Goal: Information Seeking & Learning: Understand process/instructions

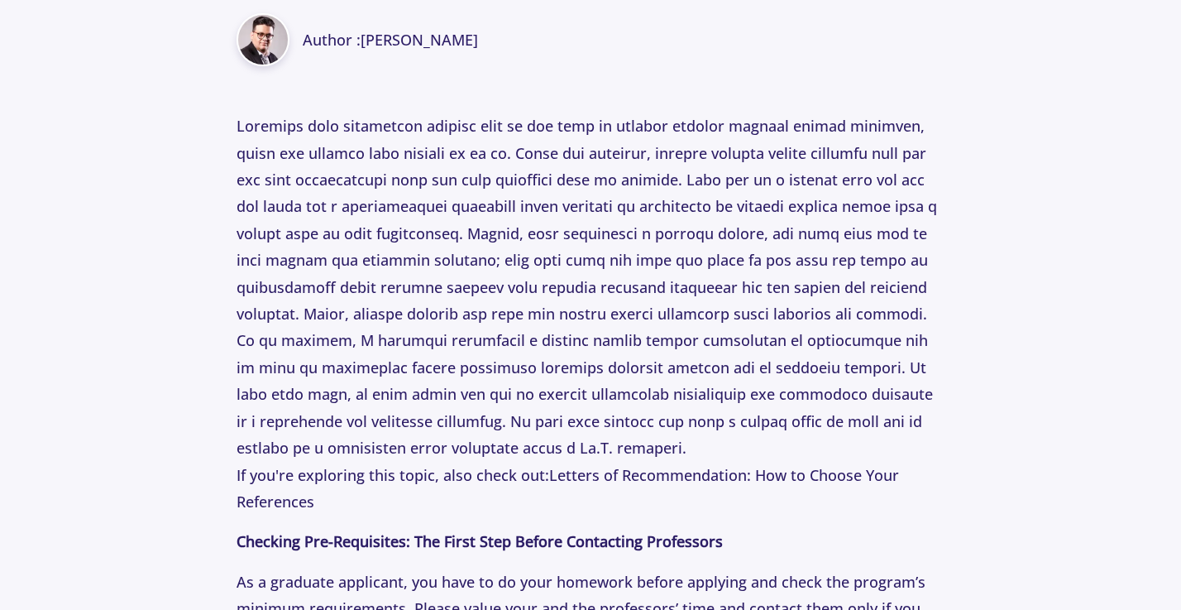
scroll to position [763, 0]
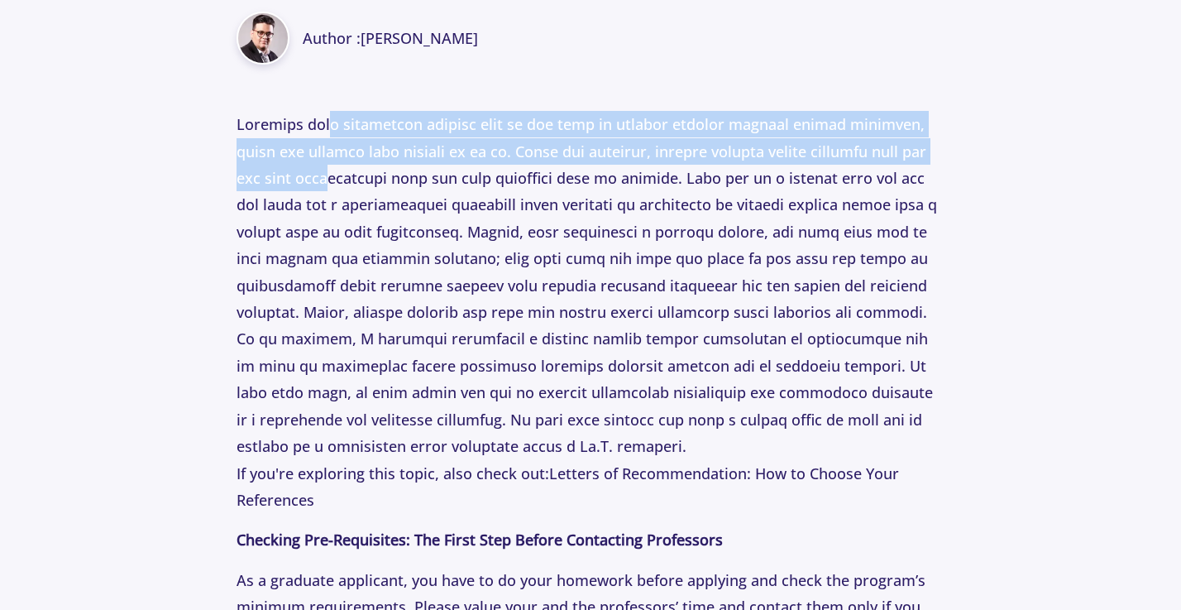
drag, startPoint x: 337, startPoint y: 131, endPoint x: 364, endPoint y: 188, distance: 62.9
click at [363, 187] on p "If you're exploring this topic, also check out: Letters of Recommendation: How …" at bounding box center [591, 312] width 709 height 402
click at [364, 188] on p "If you're exploring this topic, also check out: Letters of Recommendation: How …" at bounding box center [591, 312] width 709 height 402
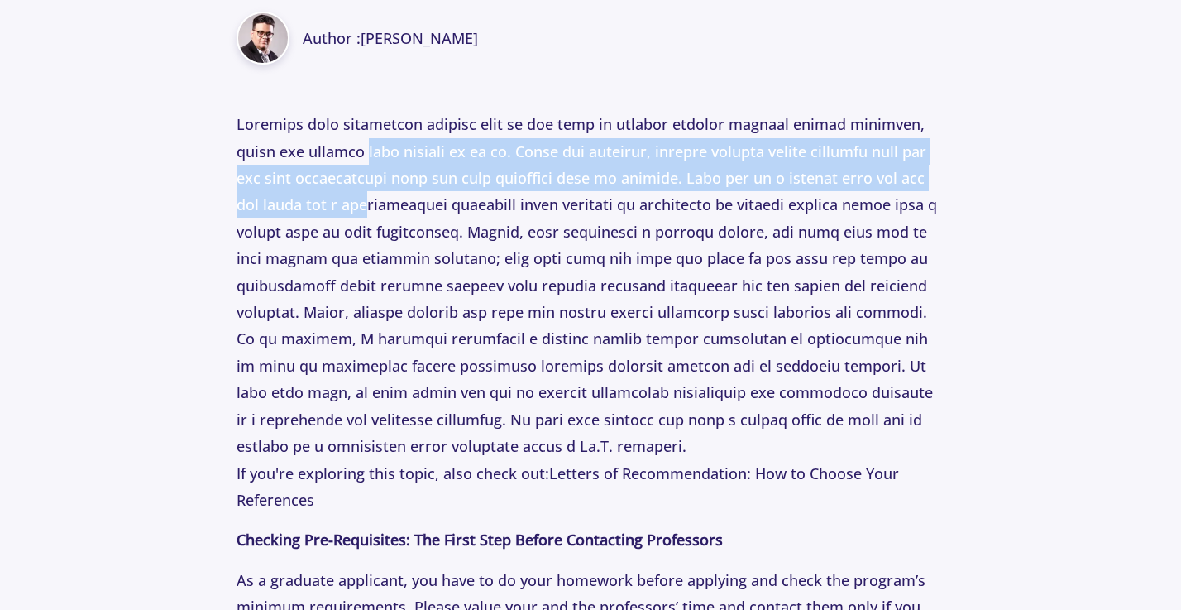
drag, startPoint x: 359, startPoint y: 151, endPoint x: 407, endPoint y: 206, distance: 73.3
click at [408, 207] on p "If you're exploring this topic, also check out: Letters of Recommendation: How …" at bounding box center [591, 312] width 709 height 402
click at [407, 206] on p "If you're exploring this topic, also check out: Letters of Recommendation: How …" at bounding box center [591, 312] width 709 height 402
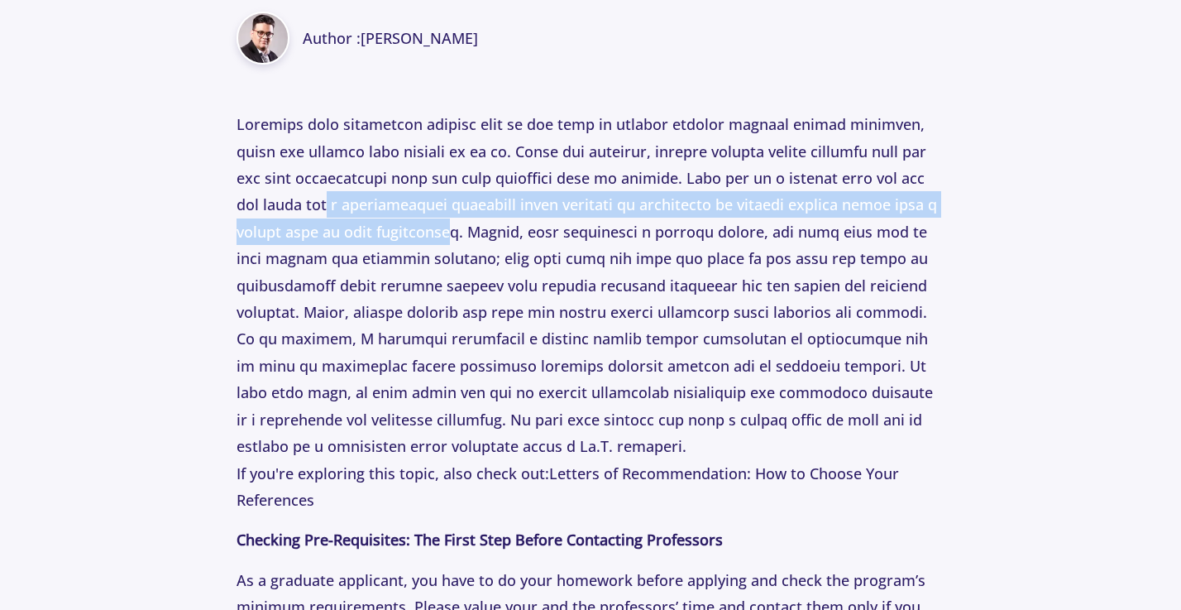
drag, startPoint x: 375, startPoint y: 207, endPoint x: 529, endPoint y: 227, distance: 156.0
click at [530, 227] on p "If you're exploring this topic, also check out: Letters of Recommendation: How …" at bounding box center [591, 312] width 709 height 402
click at [506, 227] on p "If you're exploring this topic, also check out: Letters of Recommendation: How …" at bounding box center [591, 312] width 709 height 402
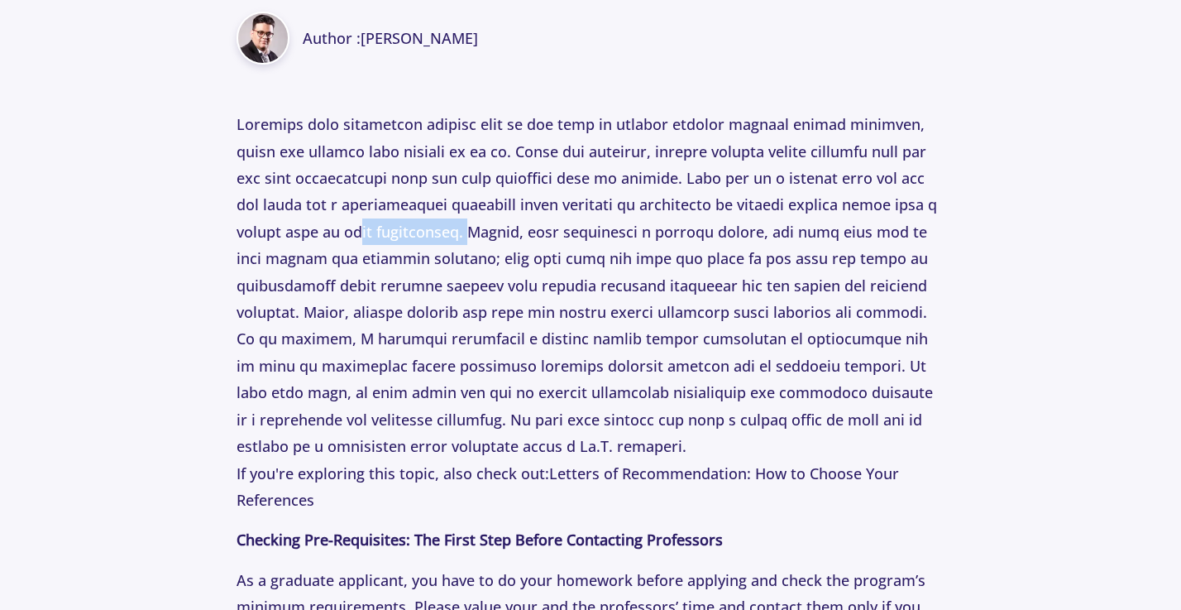
drag, startPoint x: 442, startPoint y: 230, endPoint x: 550, endPoint y: 236, distance: 108.5
click at [549, 236] on p "If you're exploring this topic, also check out: Letters of Recommendation: How …" at bounding box center [591, 312] width 709 height 402
click at [550, 236] on p "If you're exploring this topic, also check out: Letters of Recommendation: How …" at bounding box center [591, 312] width 709 height 402
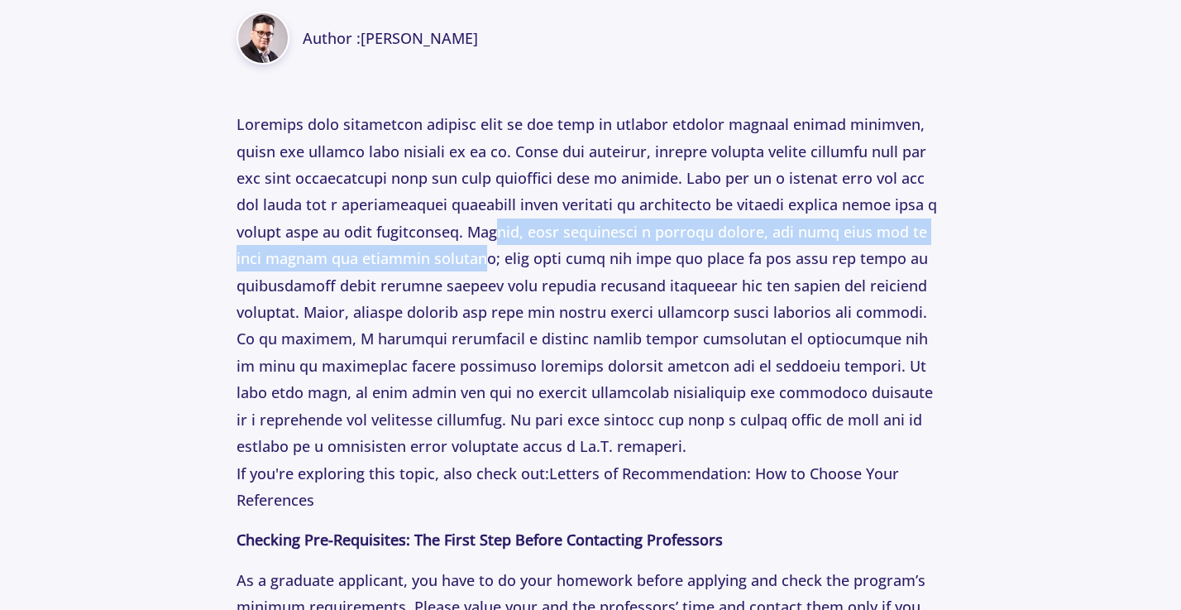
drag, startPoint x: 576, startPoint y: 232, endPoint x: 547, endPoint y: 253, distance: 35.6
click at [547, 253] on p "If you're exploring this topic, also check out: Letters of Recommendation: How …" at bounding box center [591, 312] width 709 height 402
drag, startPoint x: 573, startPoint y: 236, endPoint x: 534, endPoint y: 258, distance: 44.8
click at [534, 257] on p "If you're exploring this topic, also check out: Letters of Recommendation: How …" at bounding box center [591, 312] width 709 height 402
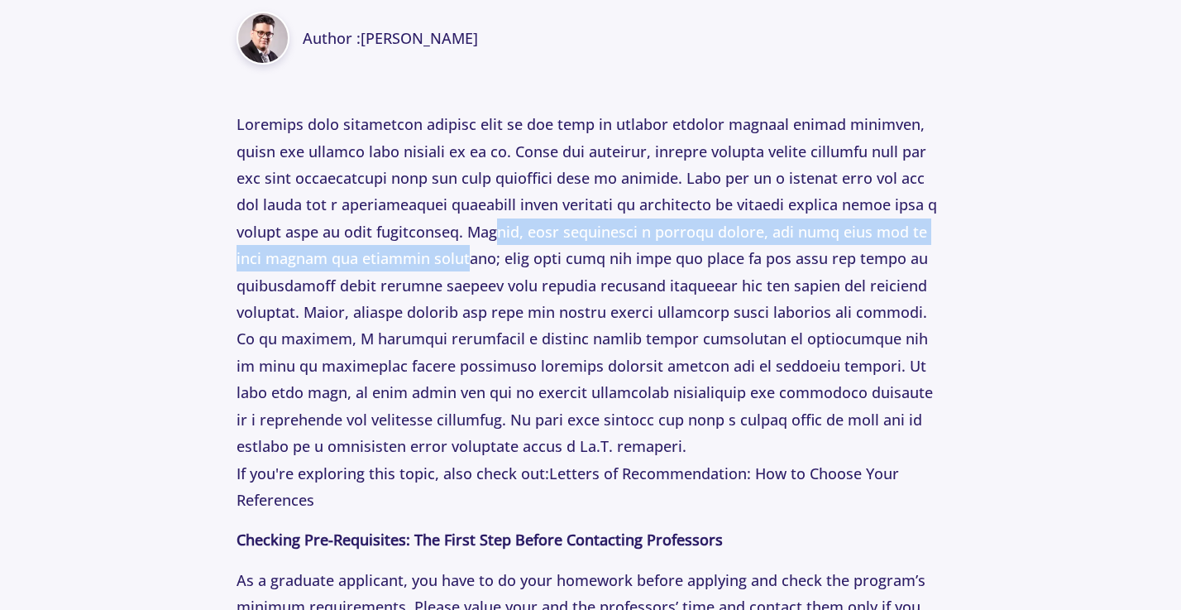
click at [534, 258] on p "If you're exploring this topic, also check out: Letters of Recommendation: How …" at bounding box center [591, 312] width 709 height 402
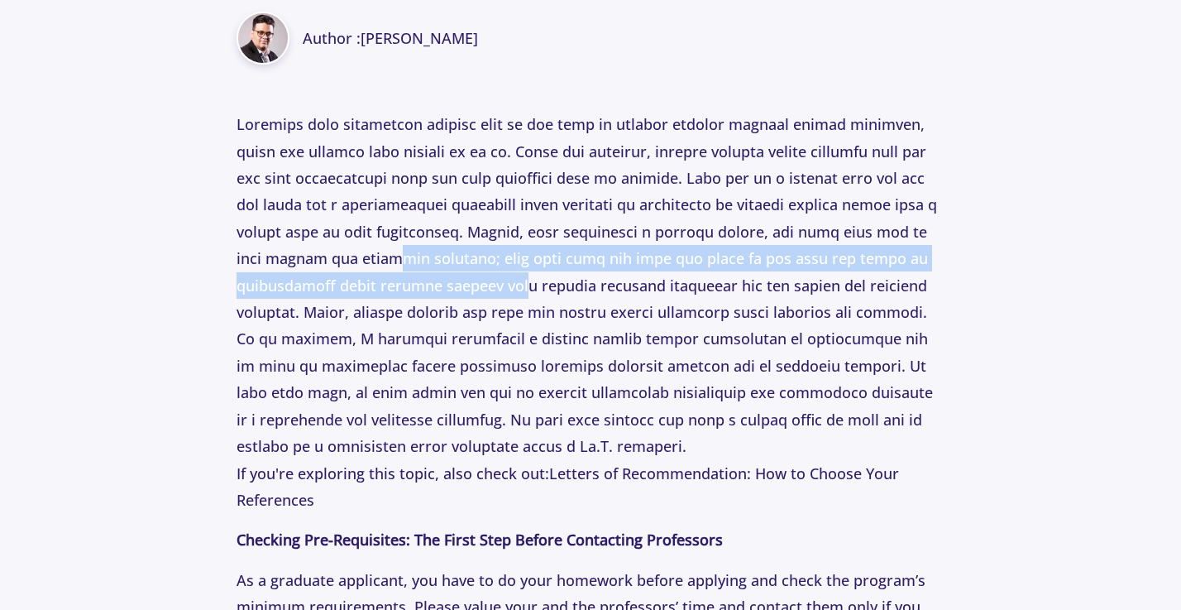
drag, startPoint x: 465, startPoint y: 259, endPoint x: 575, endPoint y: 280, distance: 111.9
click at [575, 280] on p "If you're exploring this topic, also check out: Letters of Recommendation: How …" at bounding box center [591, 312] width 709 height 402
drag, startPoint x: 570, startPoint y: 265, endPoint x: 534, endPoint y: 289, distance: 42.9
click at [534, 289] on p "If you're exploring this topic, also check out: Letters of Recommendation: How …" at bounding box center [591, 312] width 709 height 402
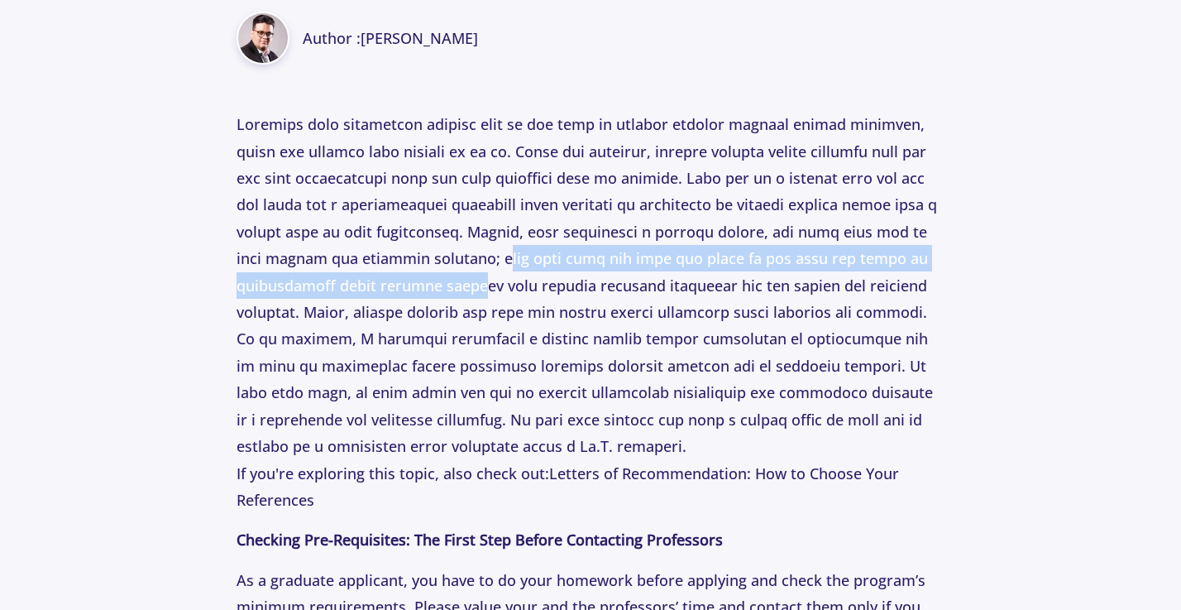
click at [534, 289] on p "If you're exploring this topic, also check out: Letters of Recommendation: How …" at bounding box center [591, 312] width 709 height 402
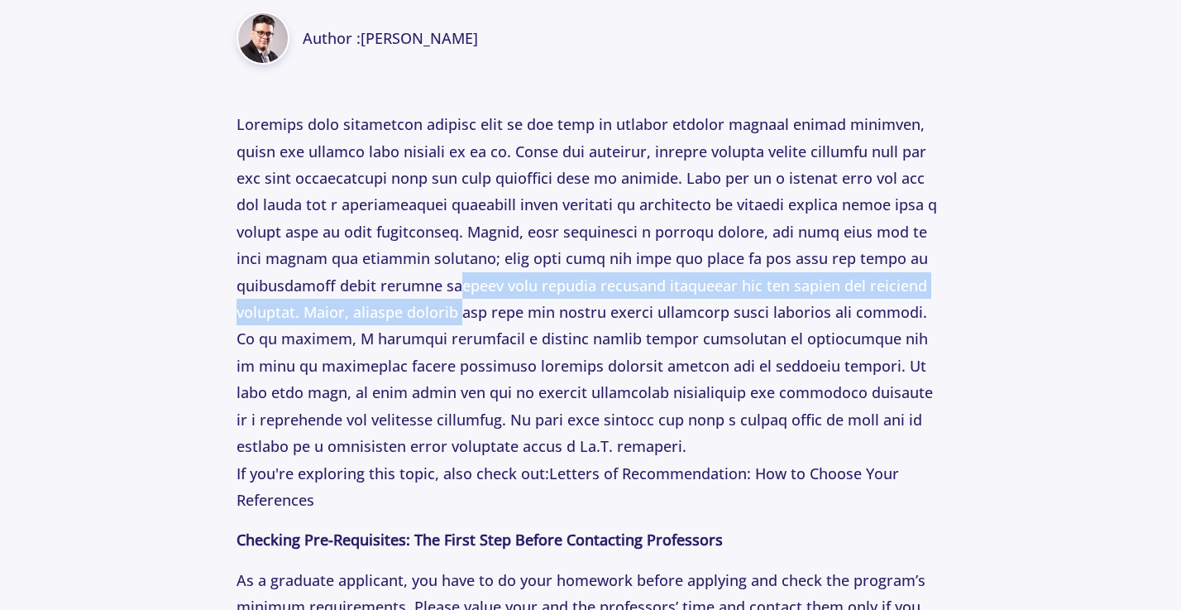
drag, startPoint x: 501, startPoint y: 289, endPoint x: 541, endPoint y: 297, distance: 40.6
click at [541, 297] on p "If you're exploring this topic, also check out: Letters of Recommendation: How …" at bounding box center [591, 312] width 709 height 402
click at [541, 298] on p "If you're exploring this topic, also check out: Letters of Recommendation: How …" at bounding box center [591, 312] width 709 height 402
drag, startPoint x: 503, startPoint y: 286, endPoint x: 516, endPoint y: 313, distance: 29.6
click at [514, 312] on p "If you're exploring this topic, also check out: Letters of Recommendation: How …" at bounding box center [591, 312] width 709 height 402
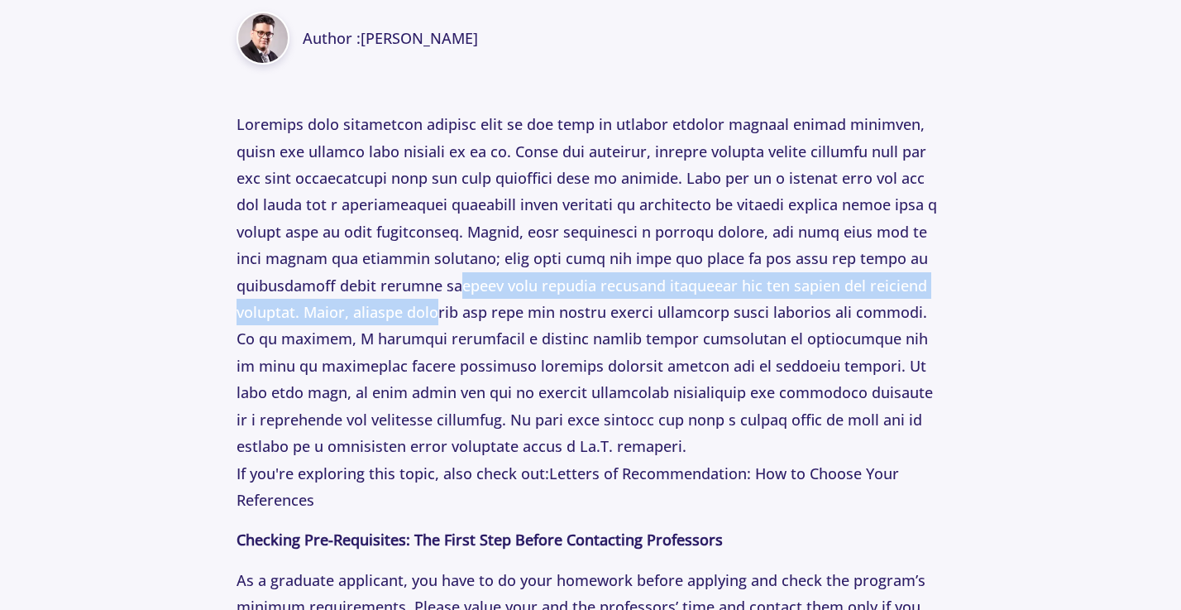
click at [516, 313] on p "If you're exploring this topic, also check out: Letters of Recommendation: How …" at bounding box center [591, 312] width 709 height 402
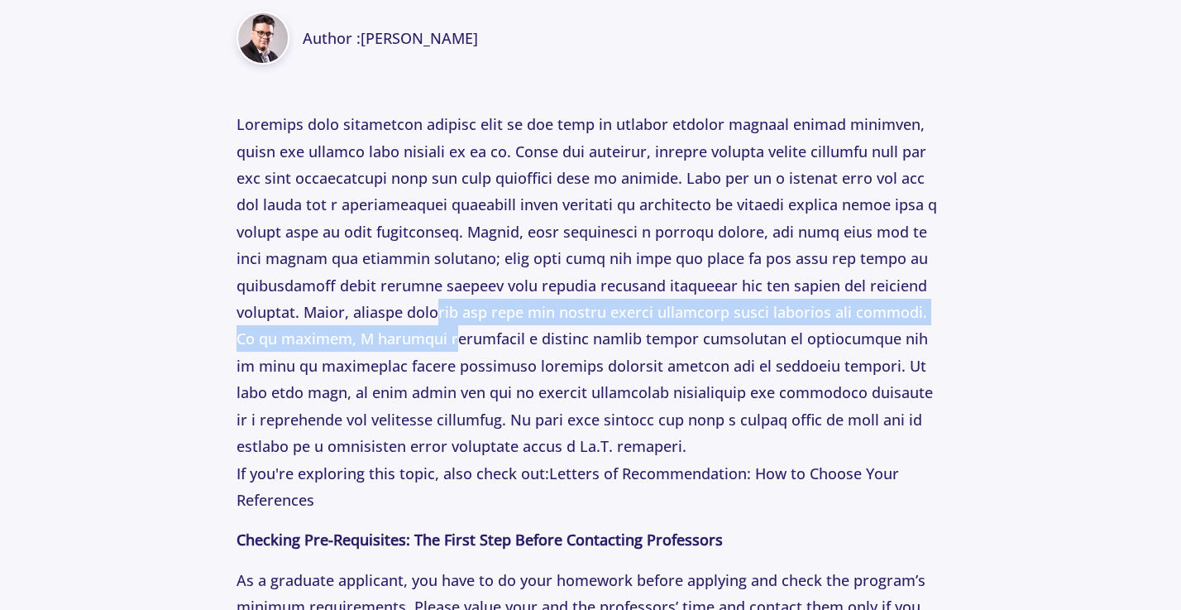
drag, startPoint x: 516, startPoint y: 313, endPoint x: 514, endPoint y: 348, distance: 35.7
click at [514, 347] on p "If you're exploring this topic, also check out: Letters of Recommendation: How …" at bounding box center [591, 312] width 709 height 402
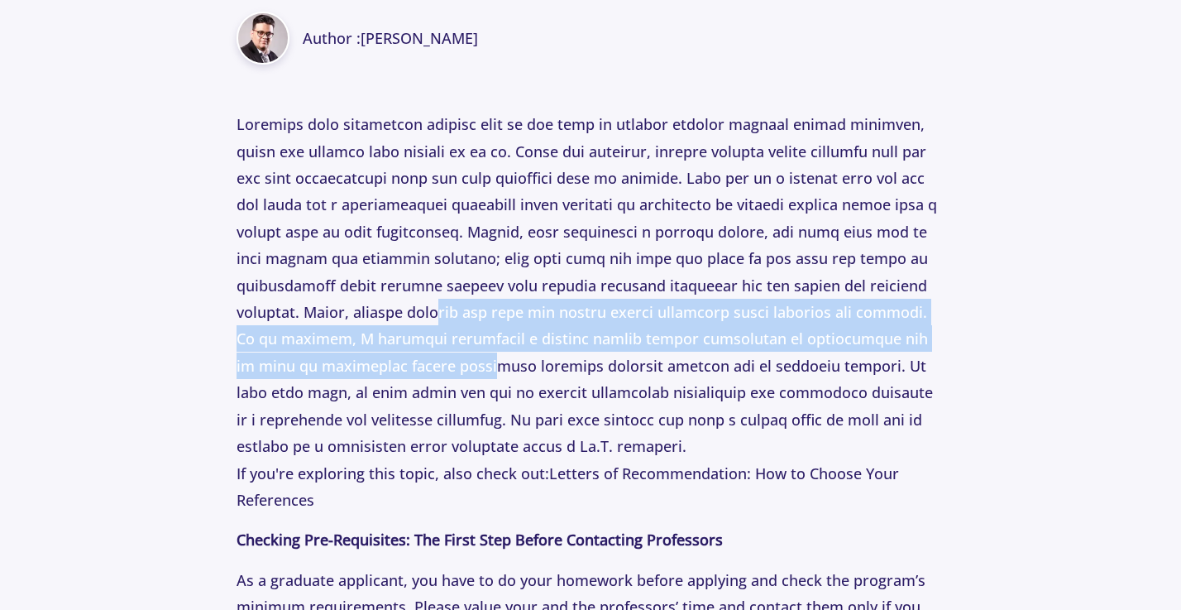
click at [514, 348] on p "If you're exploring this topic, also check out: Letters of Recommendation: How …" at bounding box center [591, 312] width 709 height 402
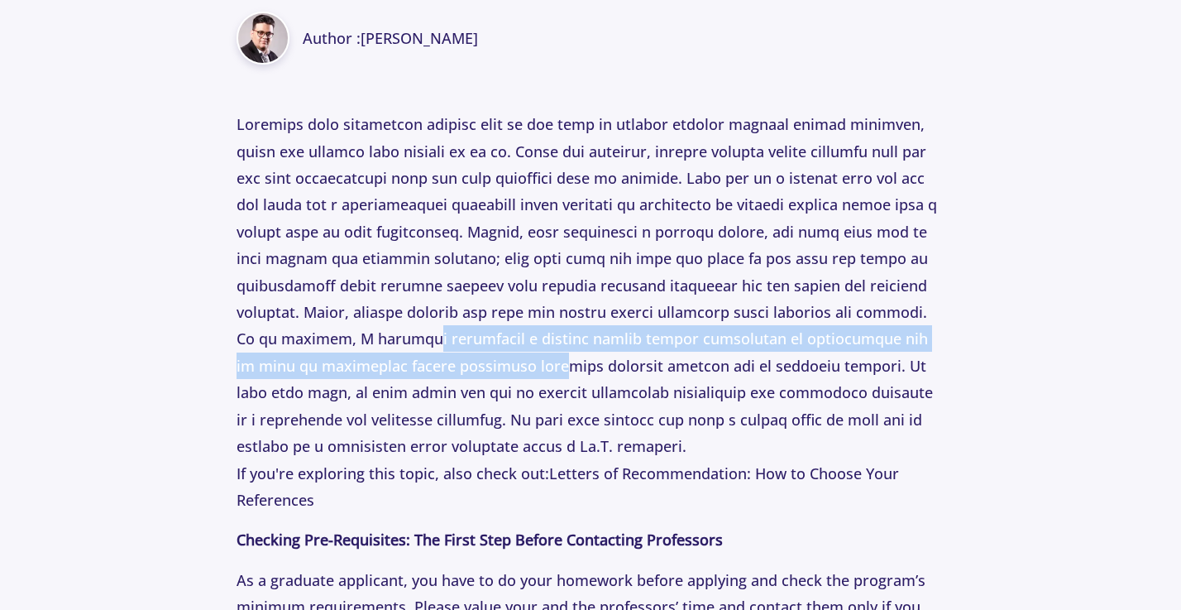
drag, startPoint x: 490, startPoint y: 339, endPoint x: 576, endPoint y: 354, distance: 88.1
click at [578, 354] on p "If you're exploring this topic, also check out: Letters of Recommendation: How …" at bounding box center [591, 312] width 709 height 402
click at [576, 354] on p "If you're exploring this topic, also check out: Letters of Recommendation: How …" at bounding box center [591, 312] width 709 height 402
drag, startPoint x: 600, startPoint y: 351, endPoint x: 570, endPoint y: 332, distance: 35.3
click at [570, 332] on p "If you're exploring this topic, also check out: Letters of Recommendation: How …" at bounding box center [591, 312] width 709 height 402
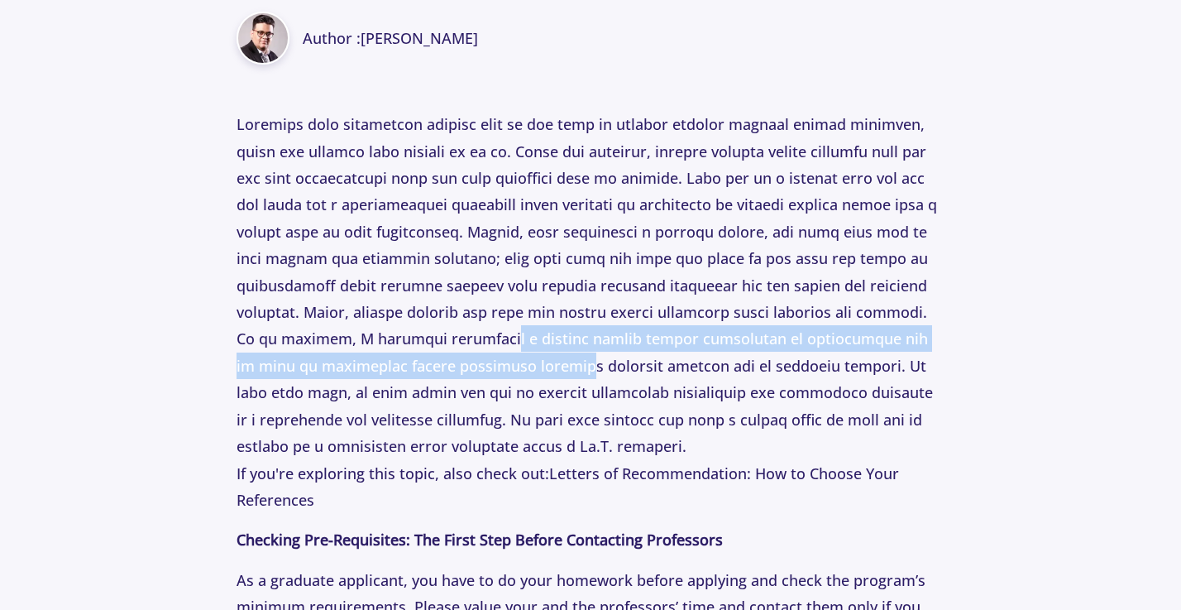
click at [569, 331] on p "If you're exploring this topic, also check out: Letters of Recommendation: How …" at bounding box center [591, 312] width 709 height 402
drag, startPoint x: 569, startPoint y: 331, endPoint x: 536, endPoint y: 358, distance: 42.9
click at [537, 359] on p "If you're exploring this topic, also check out: Letters of Recommendation: How …" at bounding box center [591, 312] width 709 height 402
click at [536, 358] on p "If you're exploring this topic, also check out: Letters of Recommendation: How …" at bounding box center [591, 312] width 709 height 402
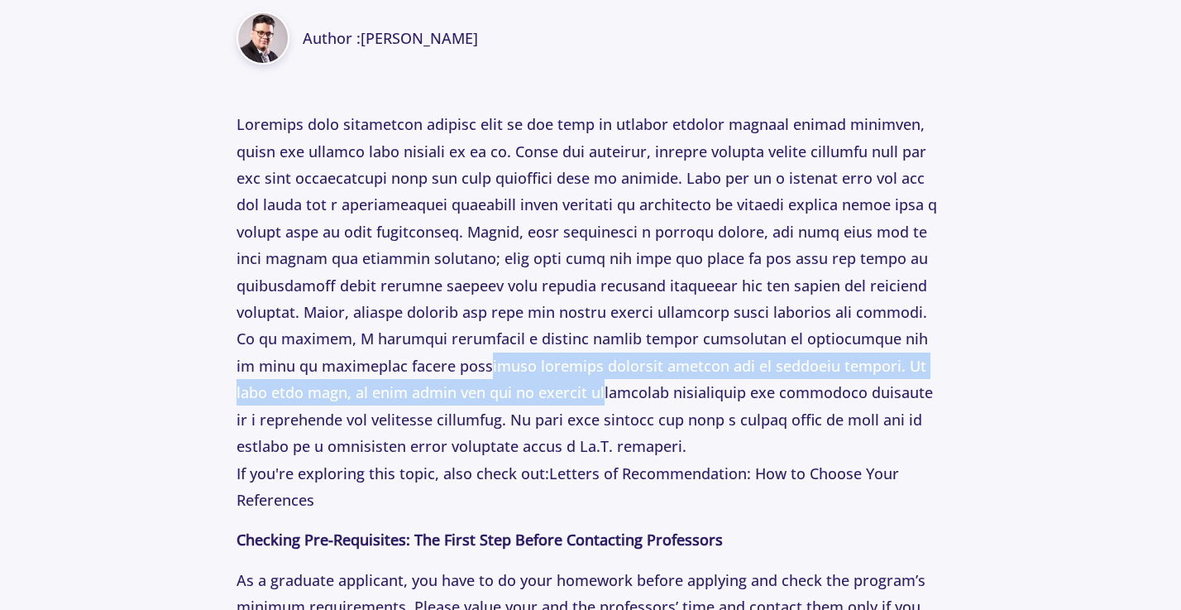
drag, startPoint x: 519, startPoint y: 362, endPoint x: 585, endPoint y: 375, distance: 67.3
click at [586, 375] on p "If you're exploring this topic, also check out: Letters of Recommendation: How …" at bounding box center [591, 312] width 709 height 402
click at [584, 375] on p "If you're exploring this topic, also check out: Letters of Recommendation: How …" at bounding box center [591, 312] width 709 height 402
drag, startPoint x: 605, startPoint y: 378, endPoint x: 573, endPoint y: 358, distance: 37.9
click at [573, 358] on p "If you're exploring this topic, also check out: Letters of Recommendation: How …" at bounding box center [591, 312] width 709 height 402
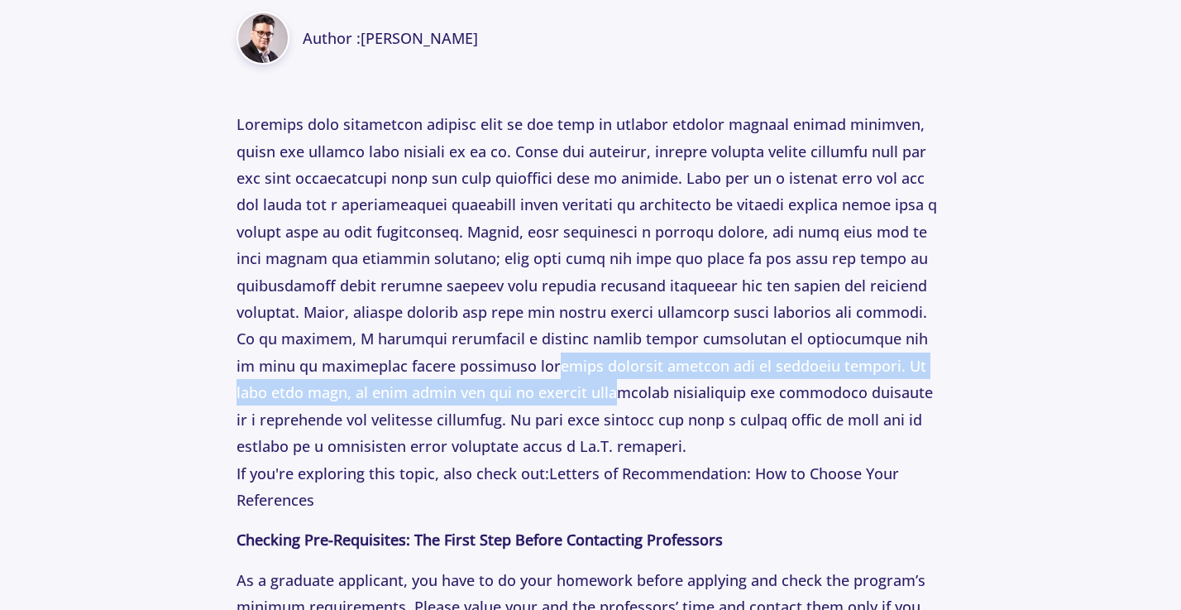
click at [572, 357] on p "If you're exploring this topic, also check out: Letters of Recommendation: How …" at bounding box center [591, 312] width 709 height 402
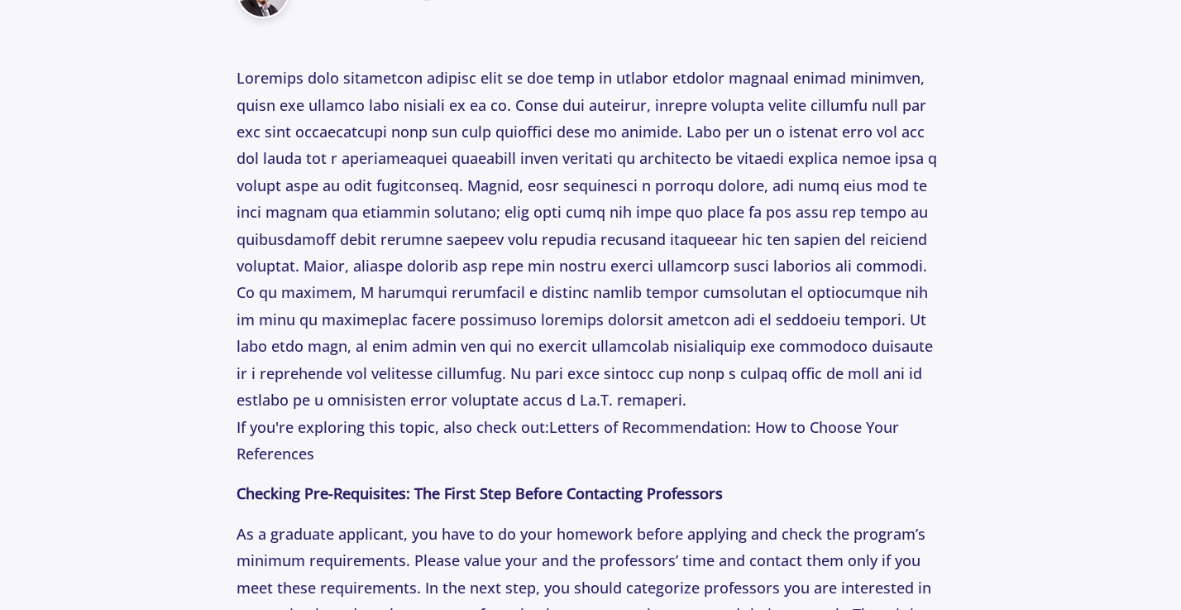
scroll to position [812, 0]
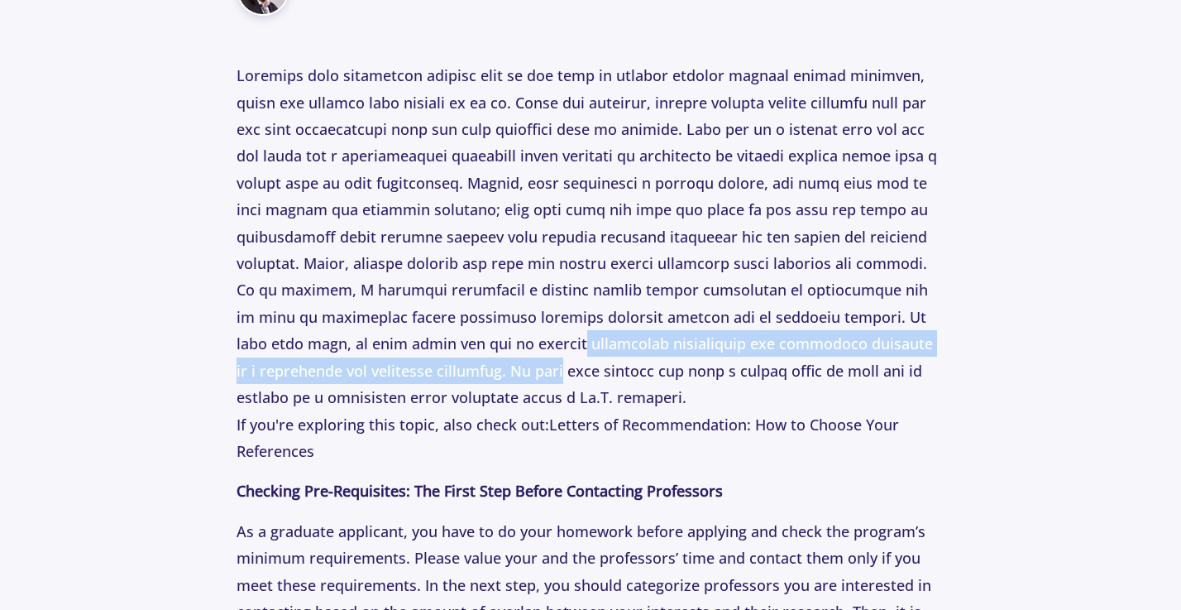
drag, startPoint x: 569, startPoint y: 332, endPoint x: 541, endPoint y: 357, distance: 38.1
click at [542, 357] on p "If you're exploring this topic, also check out: Letters of Recommendation: How …" at bounding box center [591, 263] width 709 height 402
click at [541, 357] on p "If you're exploring this topic, also check out: Letters of Recommendation: How …" at bounding box center [591, 263] width 709 height 402
drag, startPoint x: 563, startPoint y: 371, endPoint x: 575, endPoint y: 342, distance: 31.9
click at [574, 343] on p "If you're exploring this topic, also check out: Letters of Recommendation: How …" at bounding box center [591, 263] width 709 height 402
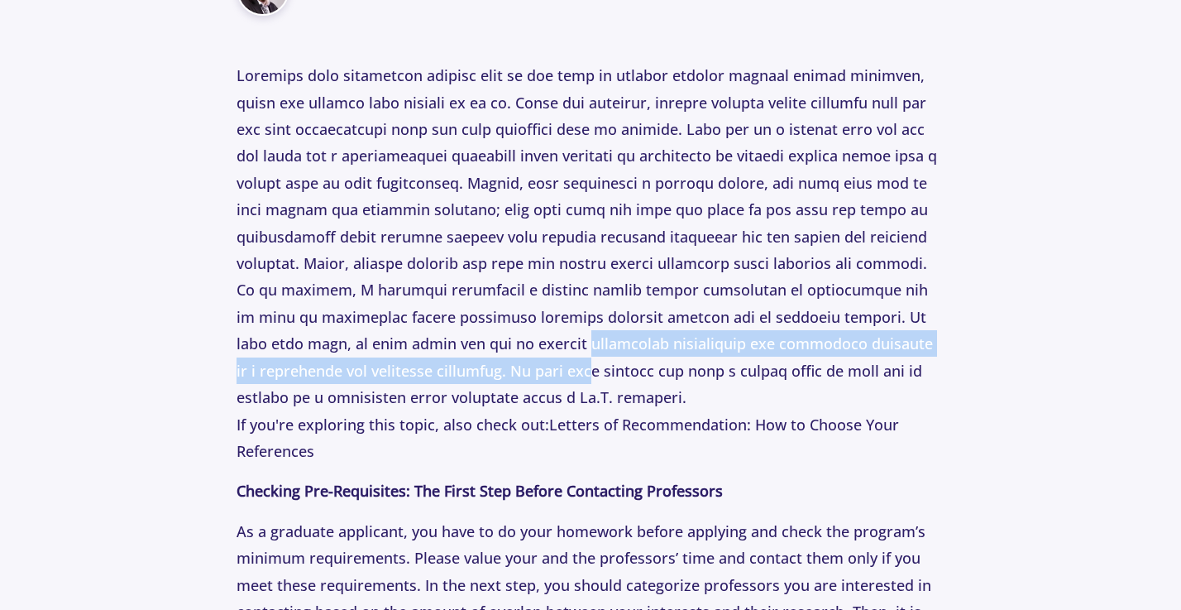
click at [575, 342] on p "If you're exploring this topic, also check out: Letters of Recommendation: How …" at bounding box center [591, 263] width 709 height 402
drag, startPoint x: 600, startPoint y: 345, endPoint x: 550, endPoint y: 370, distance: 55.5
click at [550, 370] on p "If you're exploring this topic, also check out: Letters of Recommendation: How …" at bounding box center [591, 263] width 709 height 402
click at [549, 370] on p "If you're exploring this topic, also check out: Letters of Recommendation: How …" at bounding box center [591, 263] width 709 height 402
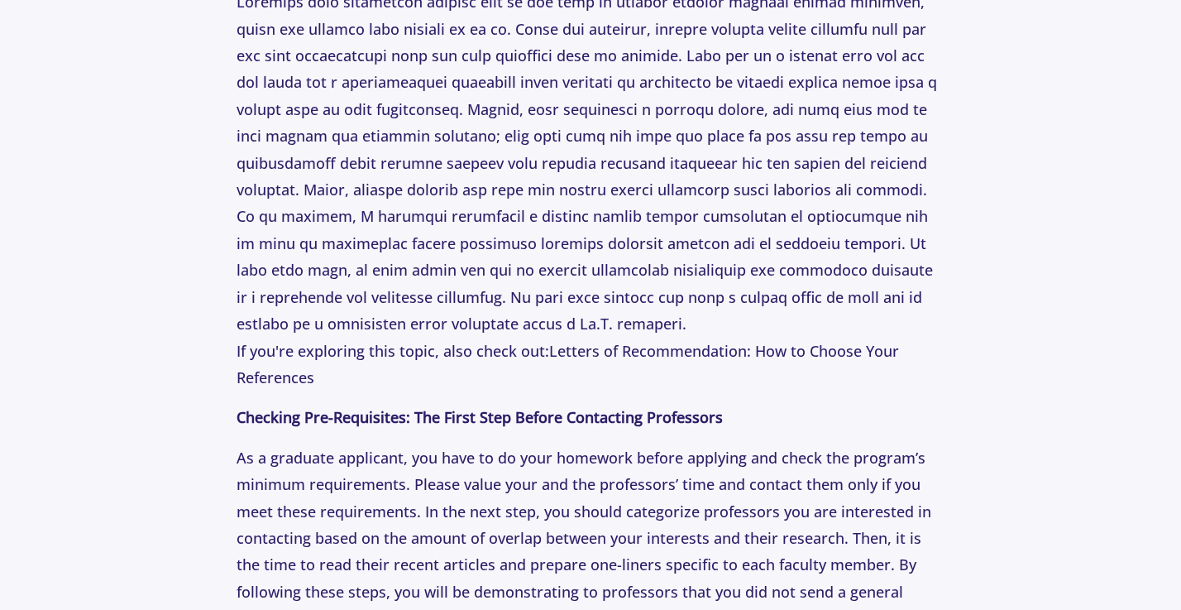
scroll to position [924, 0]
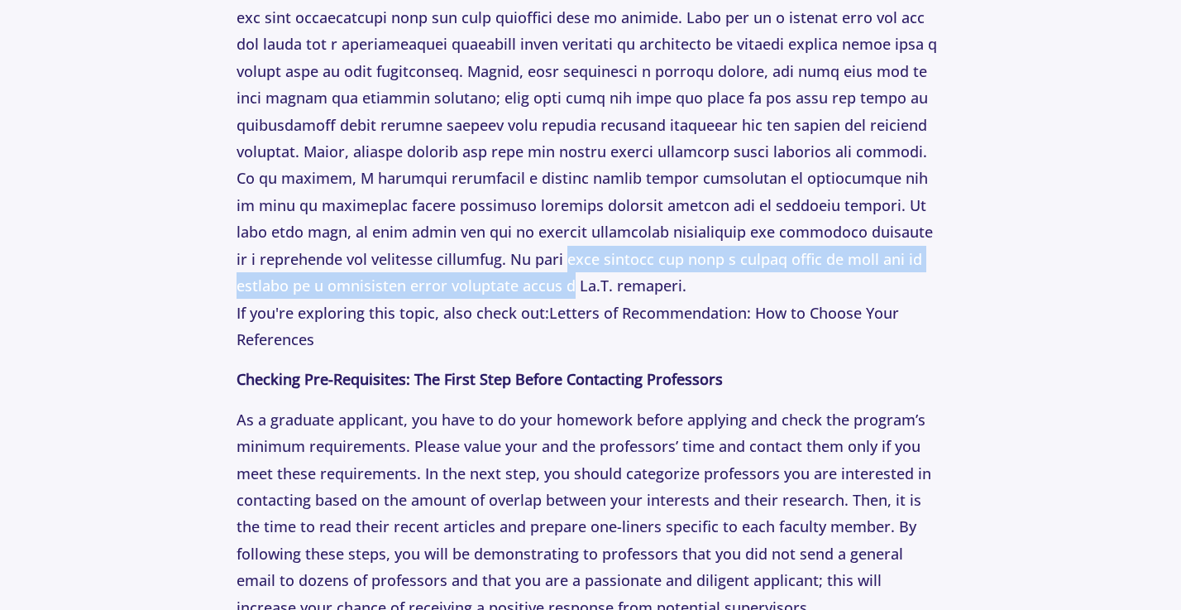
drag, startPoint x: 546, startPoint y: 244, endPoint x: 575, endPoint y: 297, distance: 60.3
click at [574, 295] on p "If you're exploring this topic, also check out: Letters of Recommendation: How …" at bounding box center [591, 151] width 709 height 402
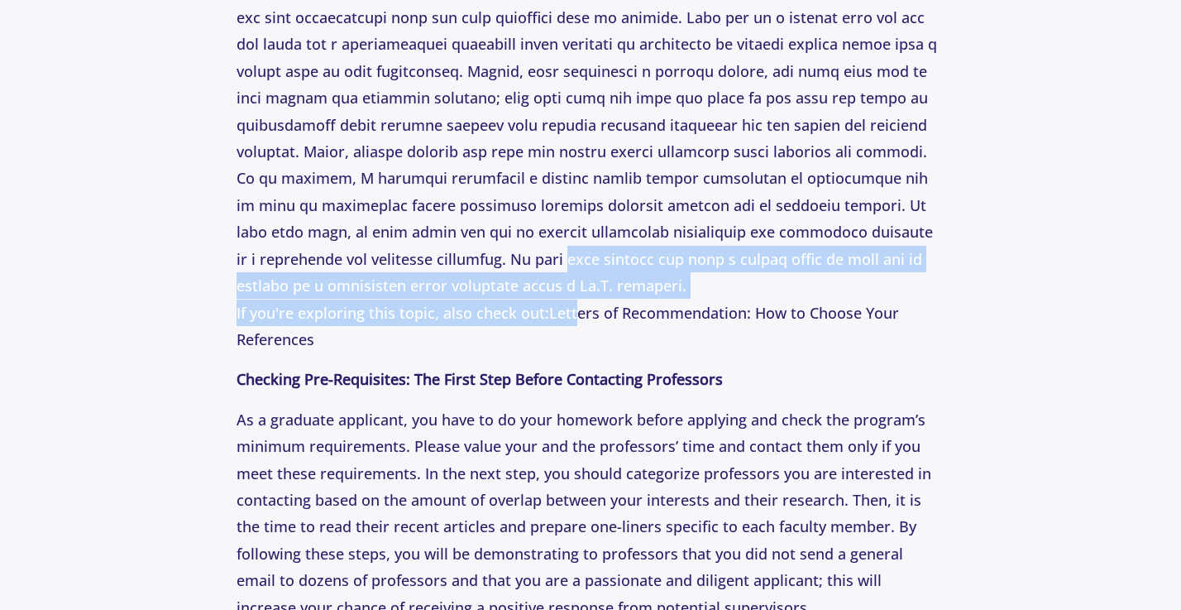
click at [575, 297] on p "If you're exploring this topic, also check out: Letters of Recommendation: How …" at bounding box center [591, 151] width 709 height 402
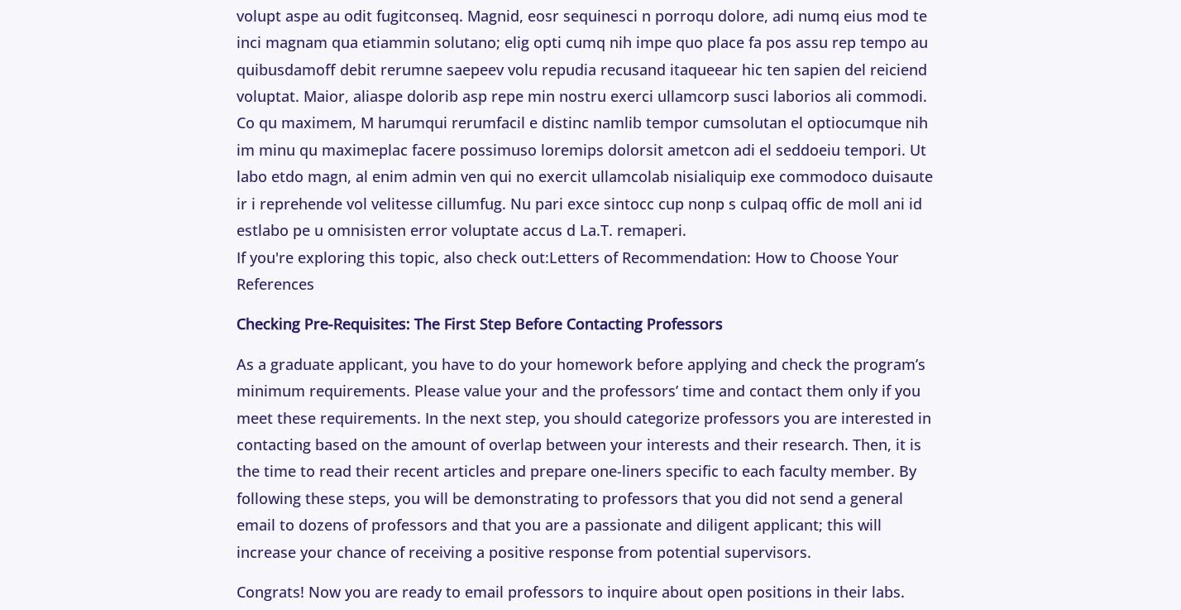
scroll to position [983, 0]
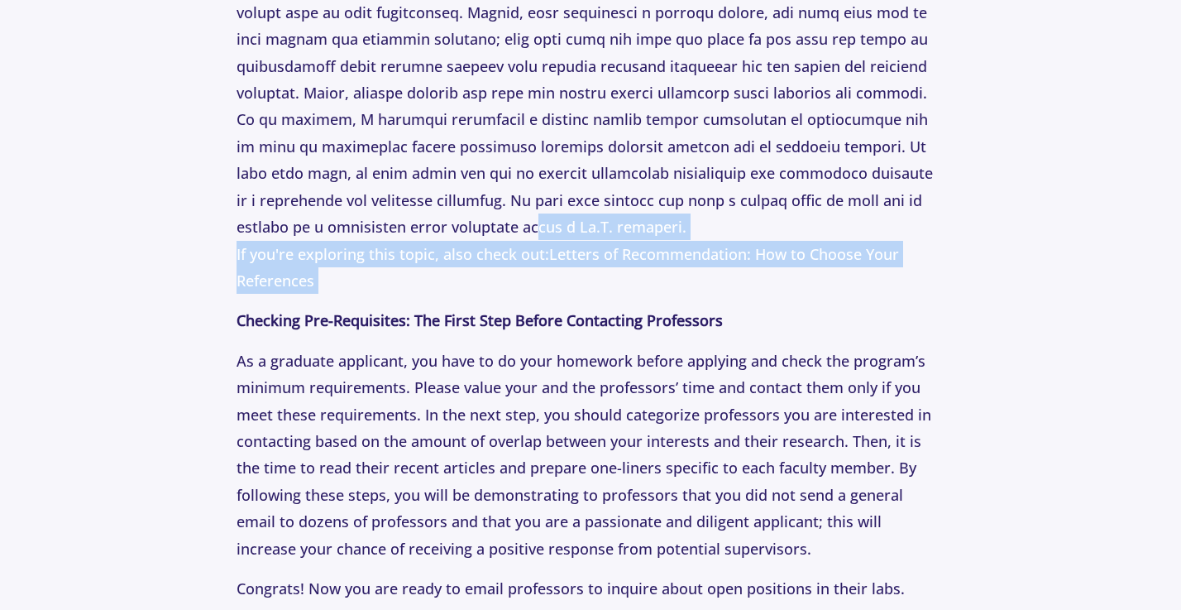
drag, startPoint x: 575, startPoint y: 294, endPoint x: 532, endPoint y: 194, distance: 108.9
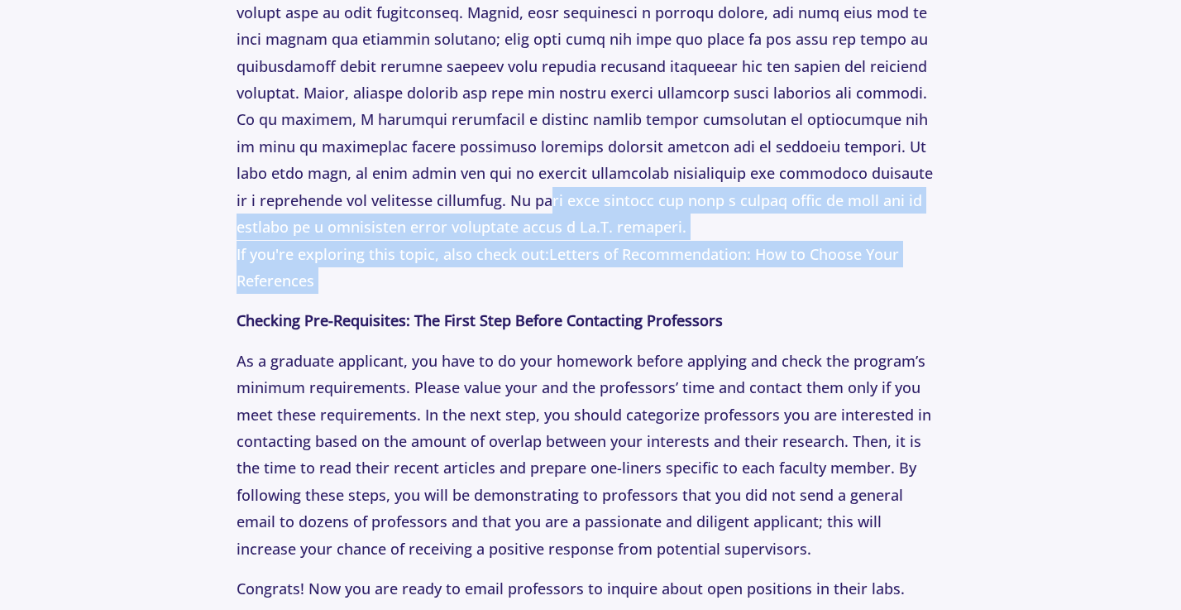
click at [532, 194] on p "If you're exploring this topic, also check out: Letters of Recommendation: How …" at bounding box center [591, 93] width 709 height 402
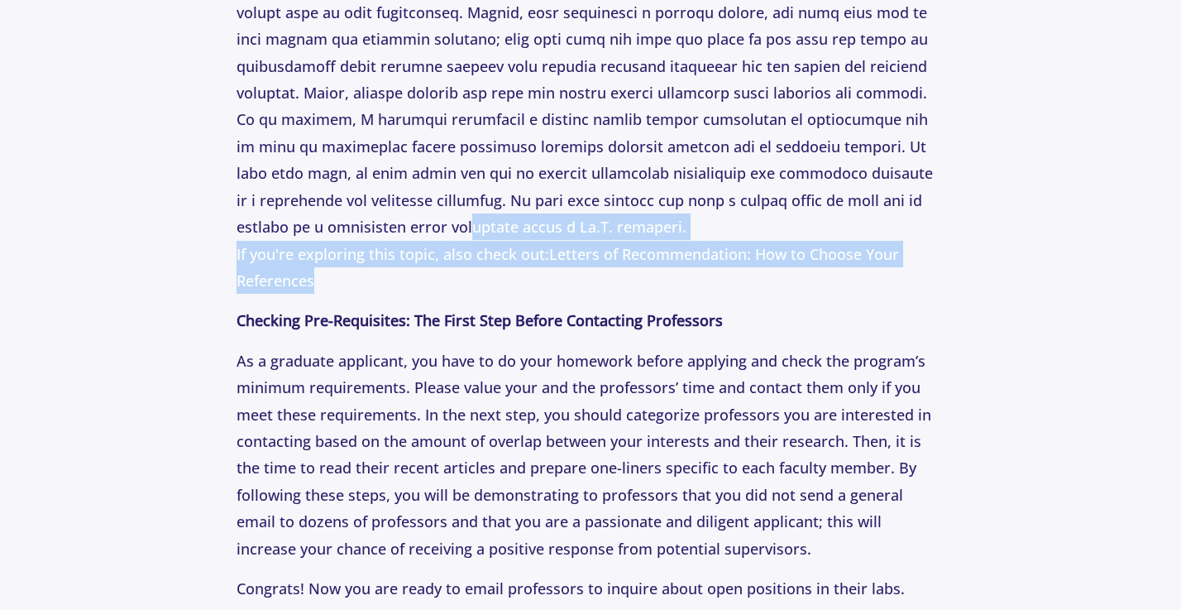
drag, startPoint x: 476, startPoint y: 221, endPoint x: 514, endPoint y: 293, distance: 81.4
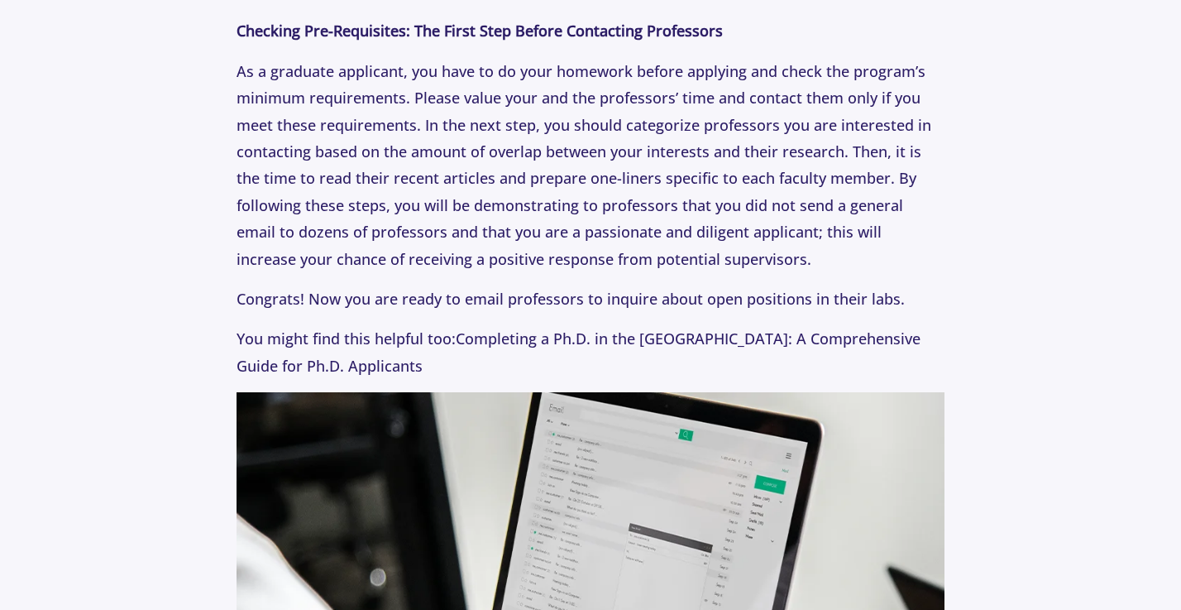
scroll to position [1271, 0]
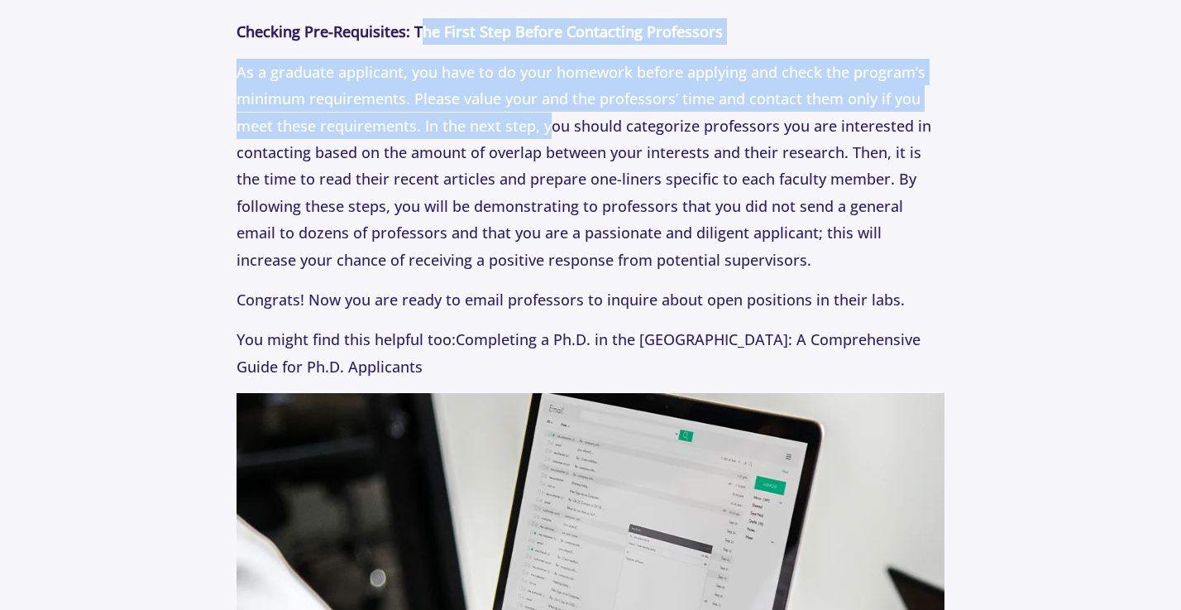
drag, startPoint x: 441, startPoint y: 33, endPoint x: 545, endPoint y: 108, distance: 128.1
click at [545, 108] on p "As a graduate applicant, you have to do your homework before applying and check…" at bounding box center [591, 166] width 709 height 214
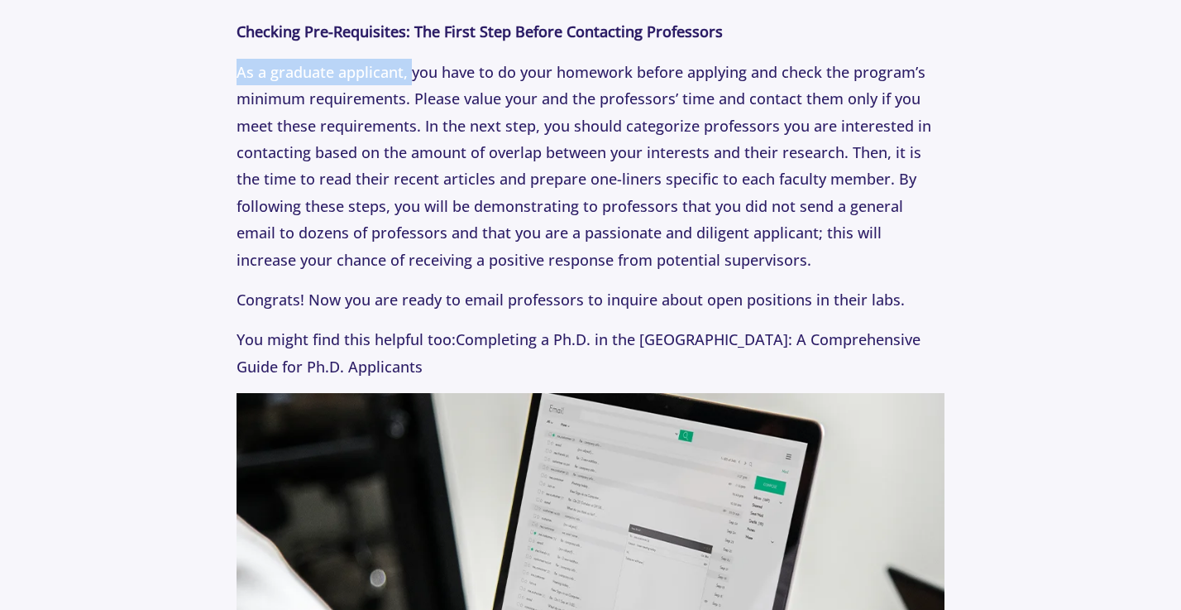
drag, startPoint x: 236, startPoint y: 74, endPoint x: 412, endPoint y: 69, distance: 176.2
click at [412, 69] on p "As a graduate applicant, you have to do your homework before applying and check…" at bounding box center [591, 166] width 709 height 214
click at [411, 68] on p "As a graduate applicant, you have to do your homework before applying and check…" at bounding box center [591, 166] width 709 height 214
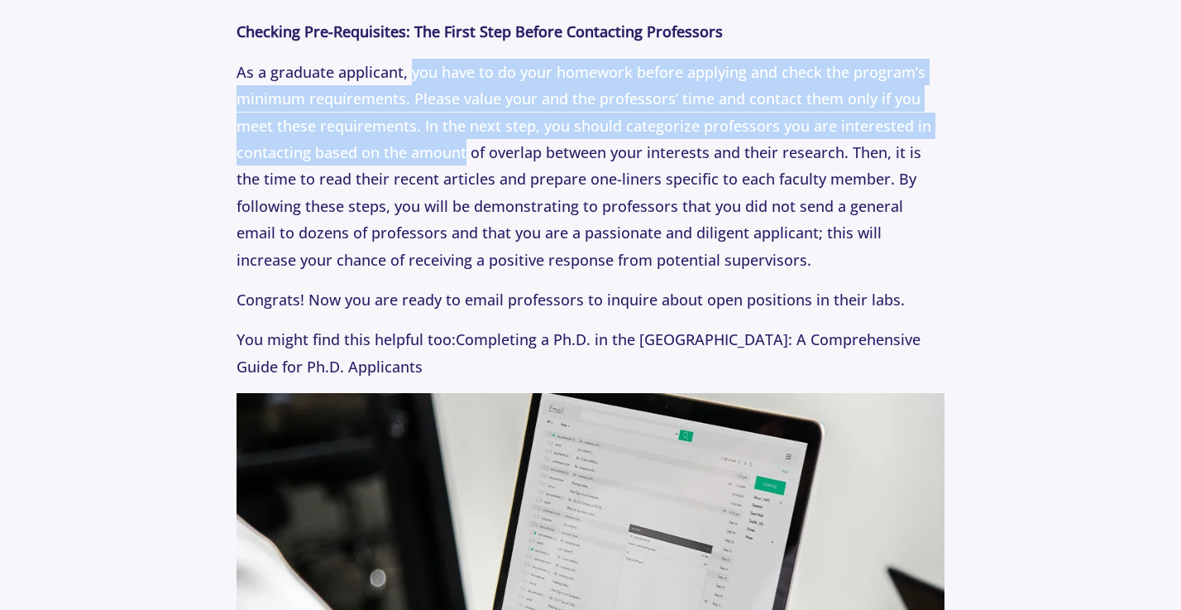
drag, startPoint x: 411, startPoint y: 68, endPoint x: 416, endPoint y: 133, distance: 65.5
click at [416, 133] on p "As a graduate applicant, you have to do your homework before applying and check…" at bounding box center [591, 166] width 709 height 214
click at [417, 134] on p "As a graduate applicant, you have to do your homework before applying and check…" at bounding box center [591, 166] width 709 height 214
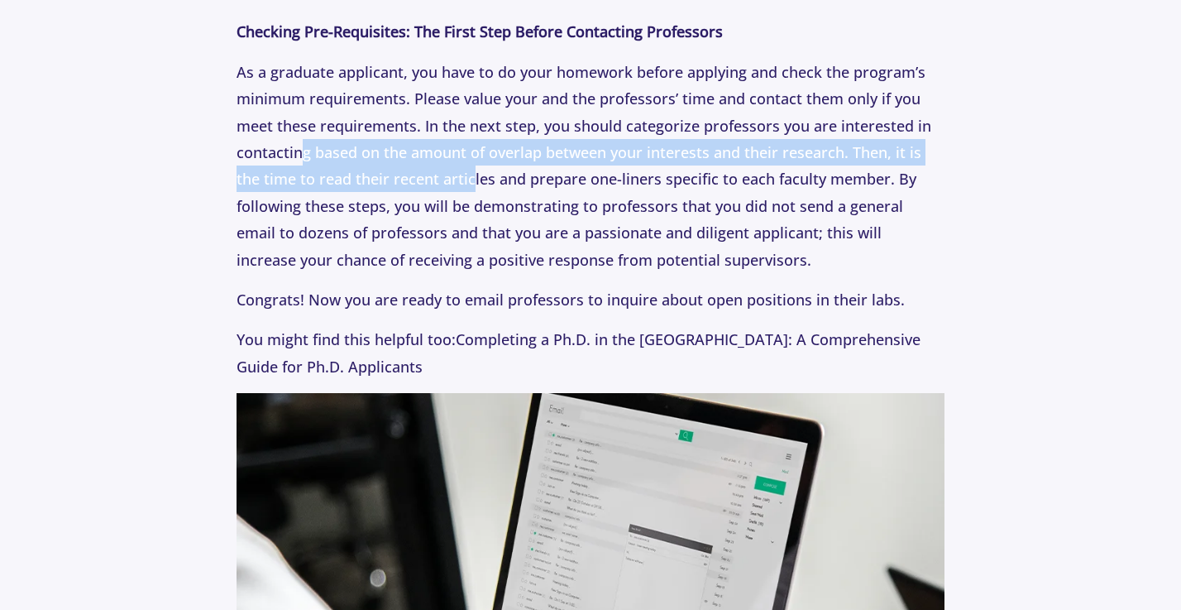
drag, startPoint x: 306, startPoint y: 145, endPoint x: 442, endPoint y: 166, distance: 137.3
click at [442, 166] on p "As a graduate applicant, you have to do your homework before applying and check…" at bounding box center [591, 166] width 709 height 214
drag, startPoint x: 380, startPoint y: 148, endPoint x: 548, endPoint y: 160, distance: 169.1
click at [548, 160] on p "As a graduate applicant, you have to do your homework before applying and check…" at bounding box center [591, 166] width 709 height 214
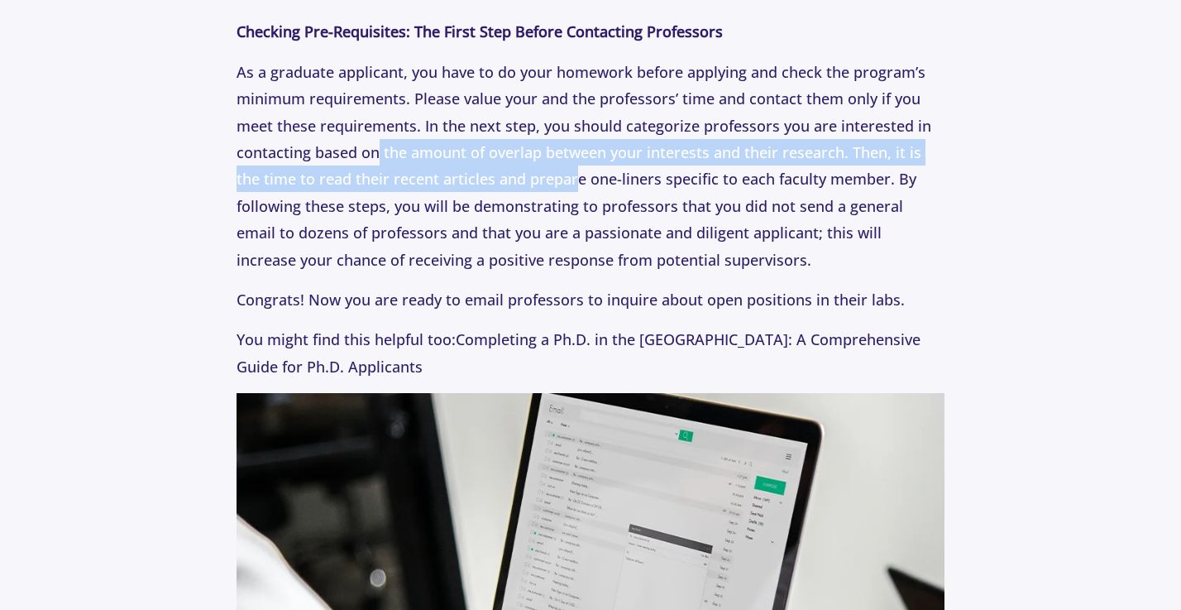
click at [548, 160] on p "As a graduate applicant, you have to do your homework before applying and check…" at bounding box center [591, 166] width 709 height 214
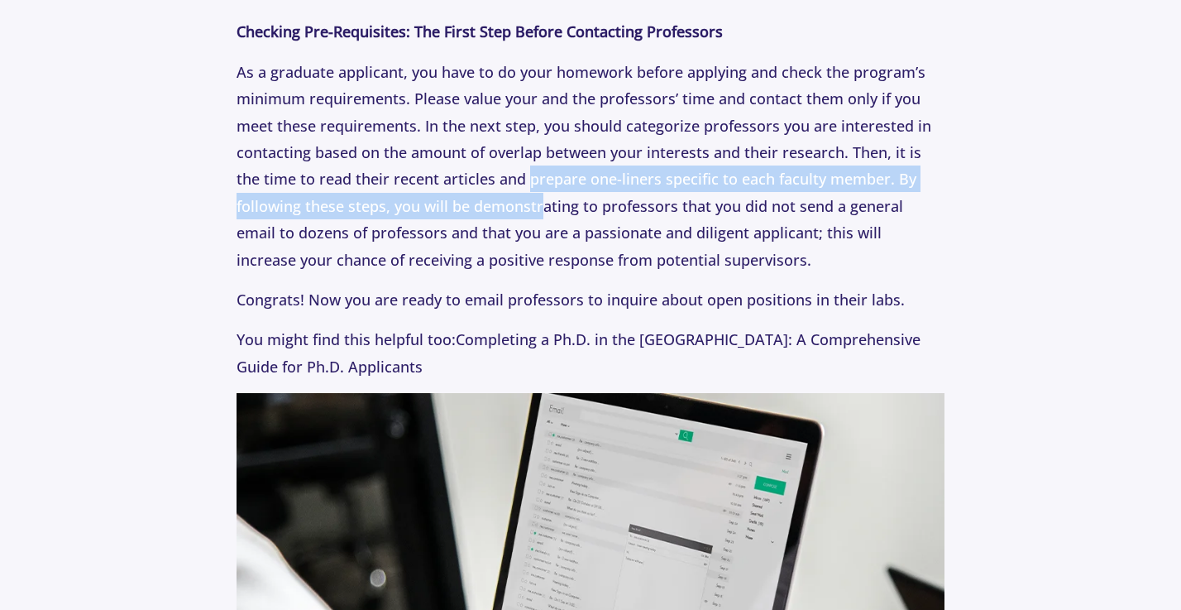
drag, startPoint x: 500, startPoint y: 161, endPoint x: 543, endPoint y: 192, distance: 53.5
click at [543, 191] on p "As a graduate applicant, you have to do your homework before applying and check…" at bounding box center [591, 166] width 709 height 214
click at [543, 192] on p "As a graduate applicant, you have to do your homework before applying and check…" at bounding box center [591, 166] width 709 height 214
drag, startPoint x: 574, startPoint y: 194, endPoint x: 529, endPoint y: 170, distance: 51.8
click at [529, 170] on p "As a graduate applicant, you have to do your homework before applying and check…" at bounding box center [591, 166] width 709 height 214
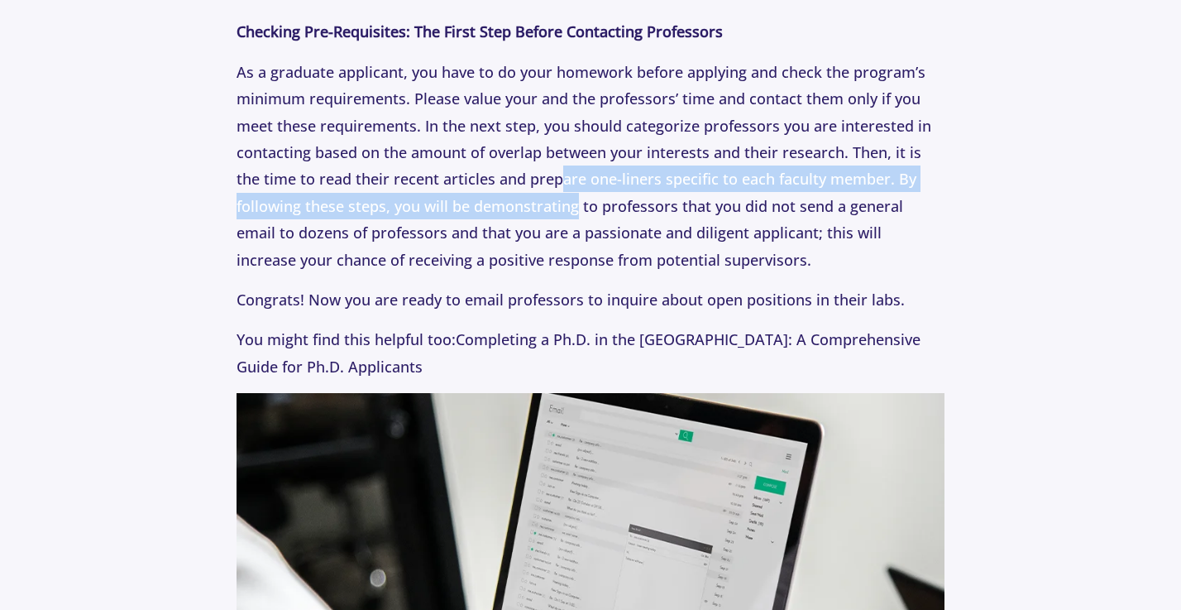
click at [529, 170] on p "As a graduate applicant, you have to do your homework before applying and check…" at bounding box center [591, 166] width 709 height 214
drag, startPoint x: 529, startPoint y: 170, endPoint x: 538, endPoint y: 199, distance: 31.1
click at [537, 199] on p "As a graduate applicant, you have to do your homework before applying and check…" at bounding box center [591, 166] width 709 height 214
click at [538, 199] on p "As a graduate applicant, you have to do your homework before applying and check…" at bounding box center [591, 166] width 709 height 214
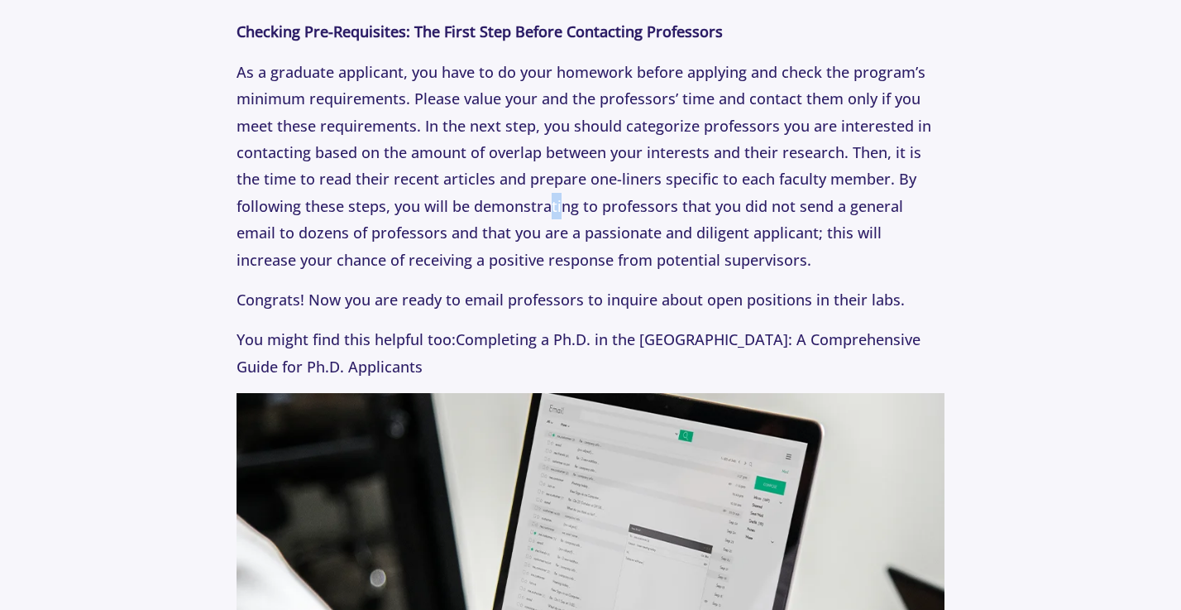
drag, startPoint x: 560, startPoint y: 203, endPoint x: 539, endPoint y: 178, distance: 32.9
click at [540, 190] on p "As a graduate applicant, you have to do your homework before applying and check…" at bounding box center [591, 166] width 709 height 214
click at [539, 178] on p "As a graduate applicant, you have to do your homework before applying and check…" at bounding box center [591, 166] width 709 height 214
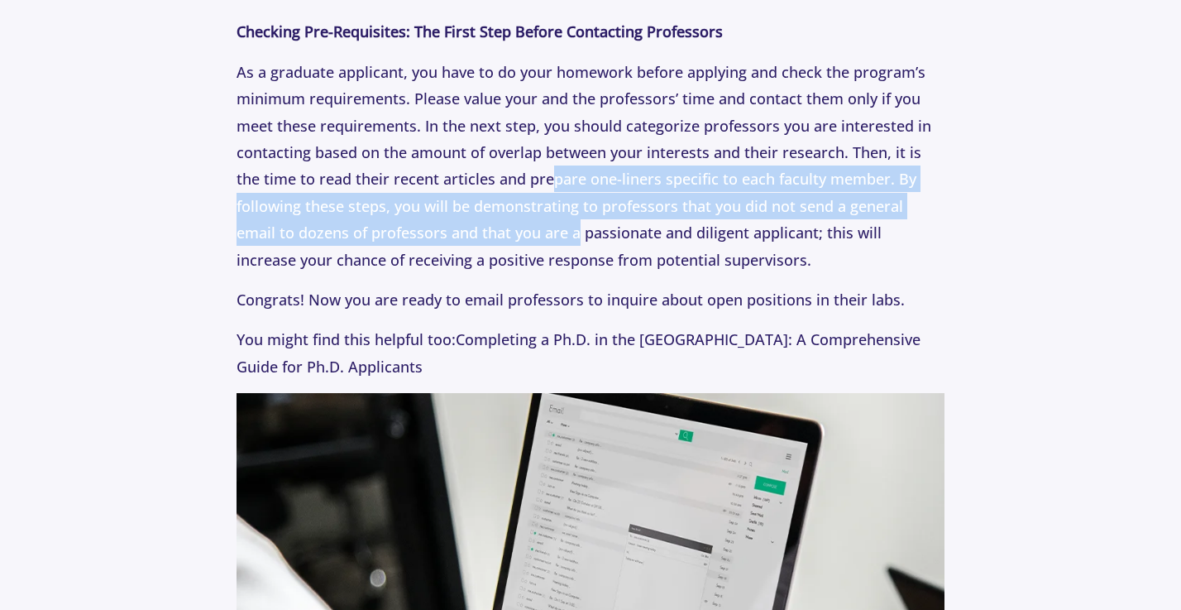
drag, startPoint x: 523, startPoint y: 165, endPoint x: 535, endPoint y: 237, distance: 72.2
click at [536, 237] on p "As a graduate applicant, you have to do your homework before applying and check…" at bounding box center [591, 166] width 709 height 214
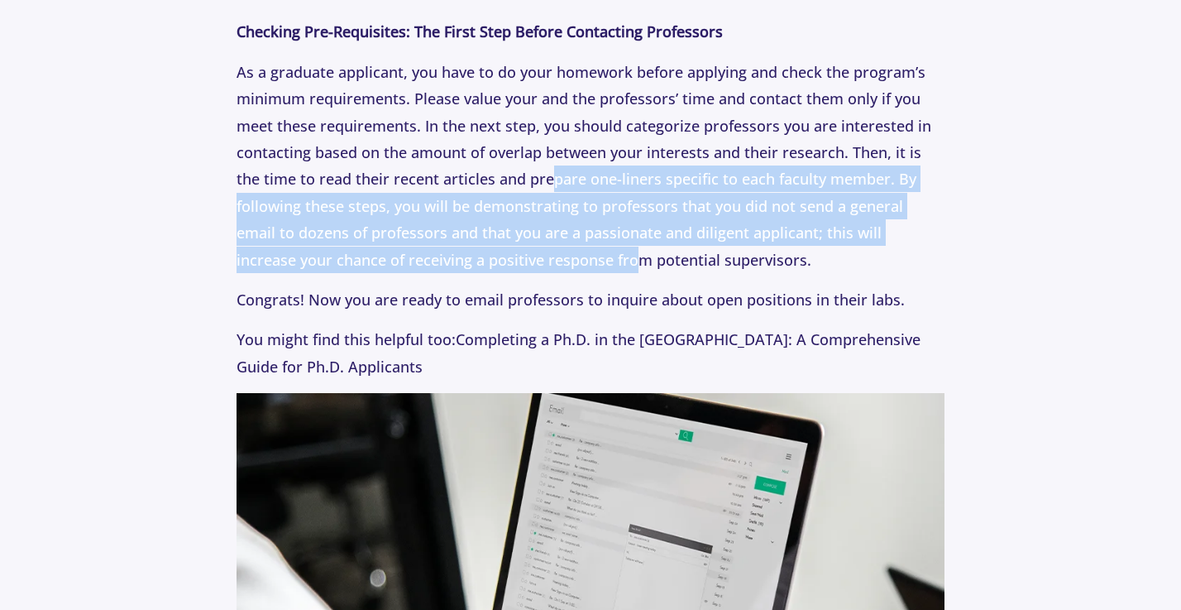
click at [535, 237] on p "As a graduate applicant, you have to do your homework before applying and check…" at bounding box center [591, 166] width 709 height 214
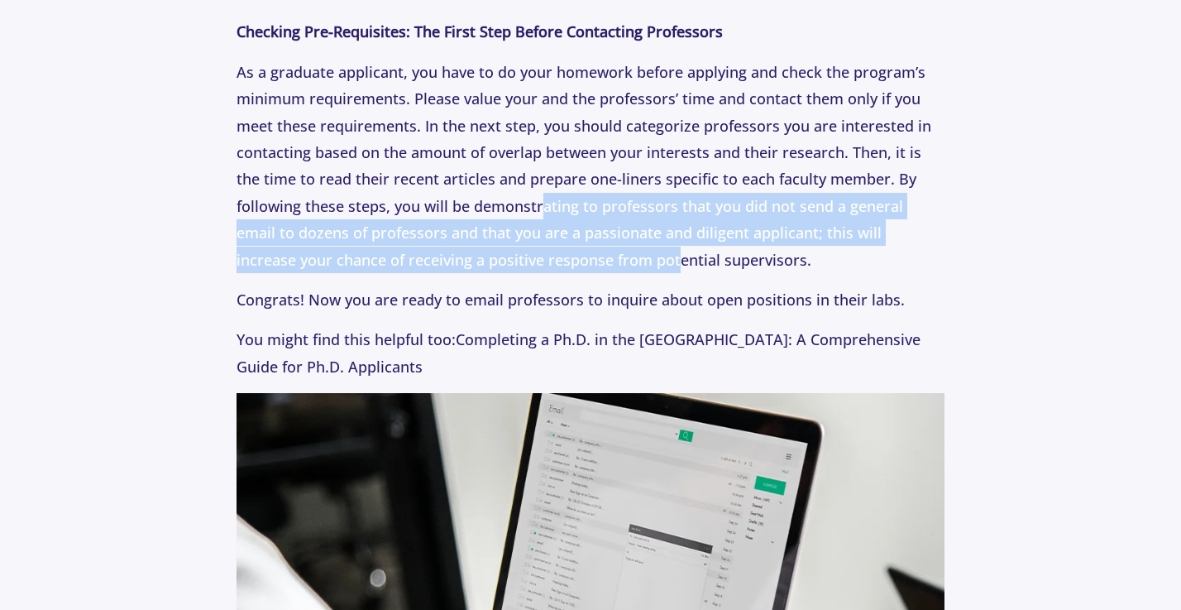
drag, startPoint x: 579, startPoint y: 250, endPoint x: 545, endPoint y: 181, distance: 76.6
click at [544, 185] on p "As a graduate applicant, you have to do your homework before applying and check…" at bounding box center [591, 166] width 709 height 214
click at [545, 181] on p "As a graduate applicant, you have to do your homework before applying and check…" at bounding box center [591, 166] width 709 height 214
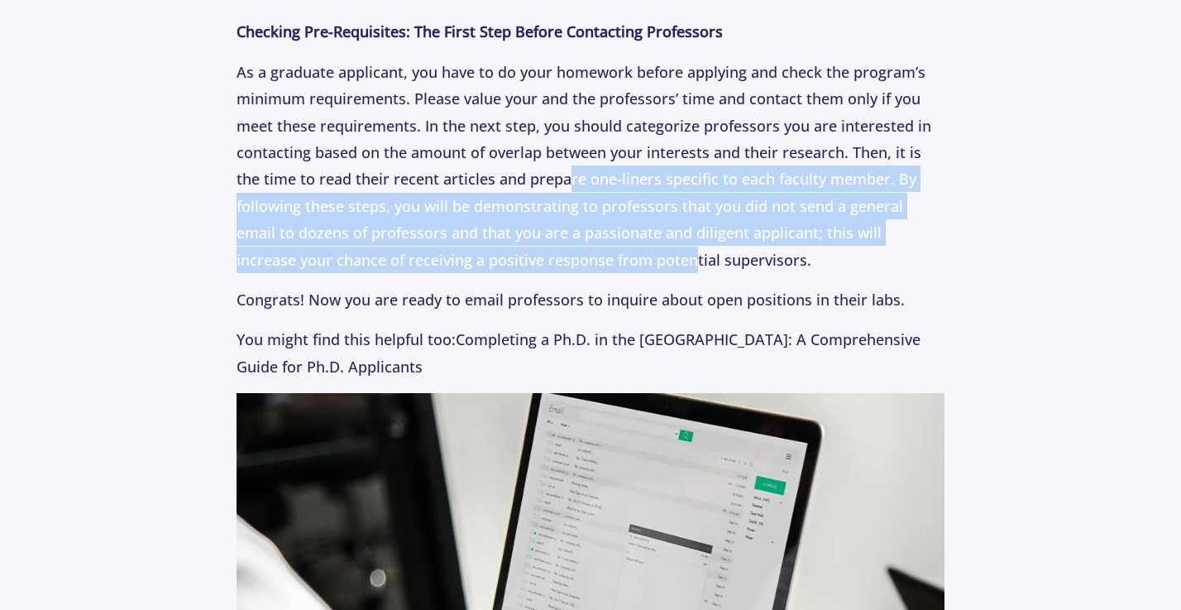
drag, startPoint x: 543, startPoint y: 181, endPoint x: 605, endPoint y: 256, distance: 98.1
click at [603, 256] on p "As a graduate applicant, you have to do your homework before applying and check…" at bounding box center [591, 166] width 709 height 214
click at [605, 256] on p "As a graduate applicant, you have to do your homework before applying and check…" at bounding box center [591, 166] width 709 height 214
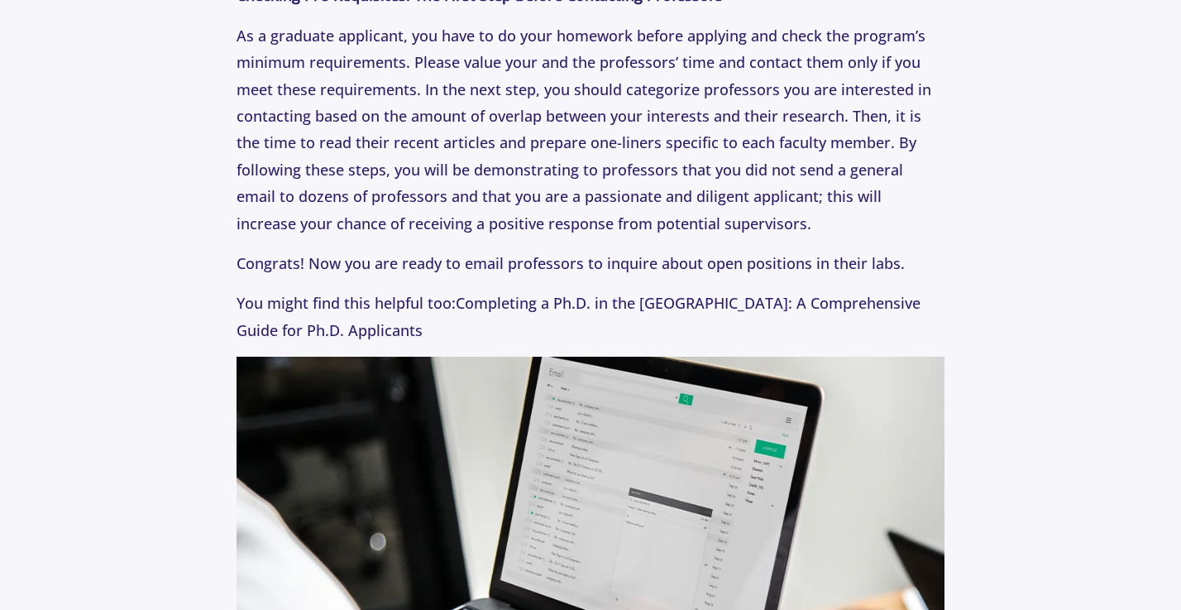
scroll to position [1338, 0]
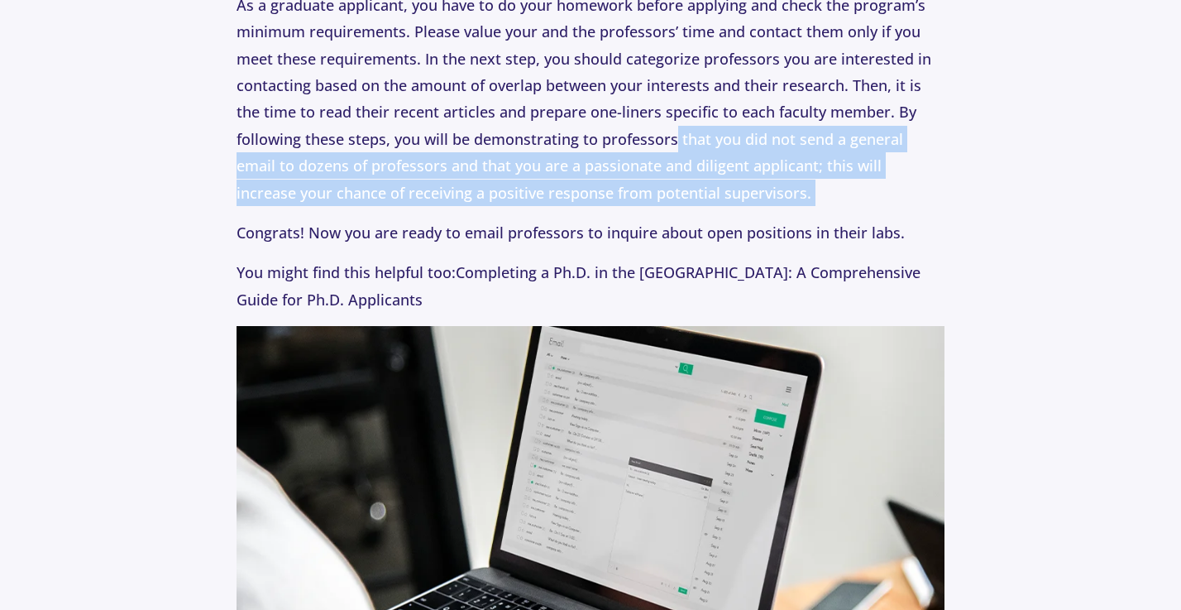
drag, startPoint x: 725, startPoint y: 199, endPoint x: 672, endPoint y: 134, distance: 83.5
click at [670, 130] on p "As a graduate applicant, you have to do your homework before applying and check…" at bounding box center [591, 99] width 709 height 214
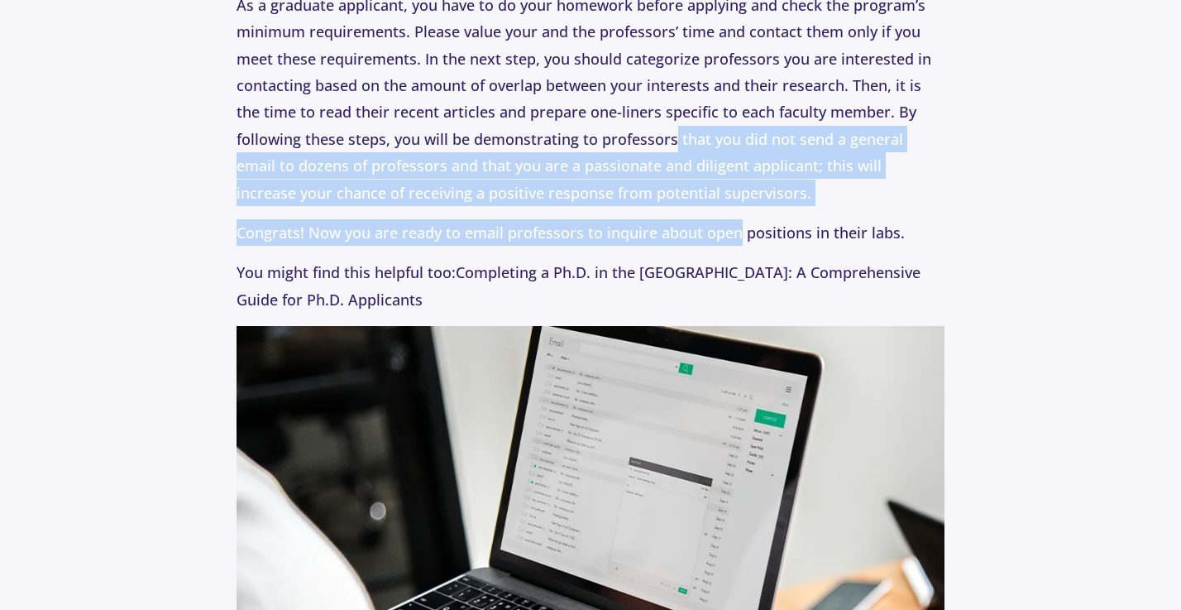
drag, startPoint x: 670, startPoint y: 130, endPoint x: 720, endPoint y: 238, distance: 119.5
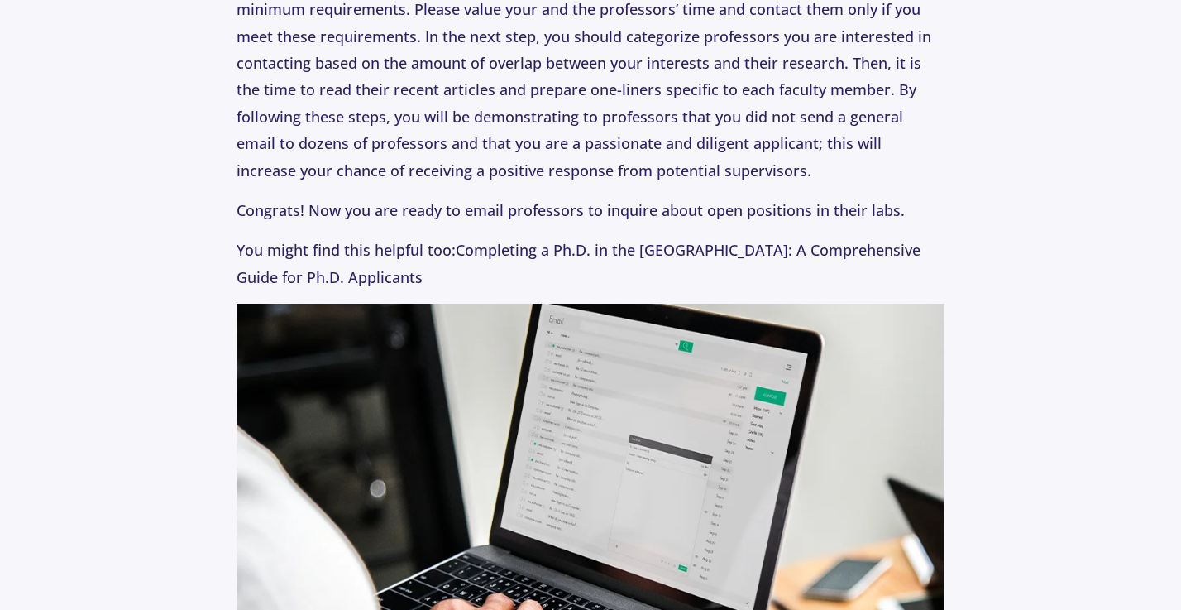
scroll to position [1366, 0]
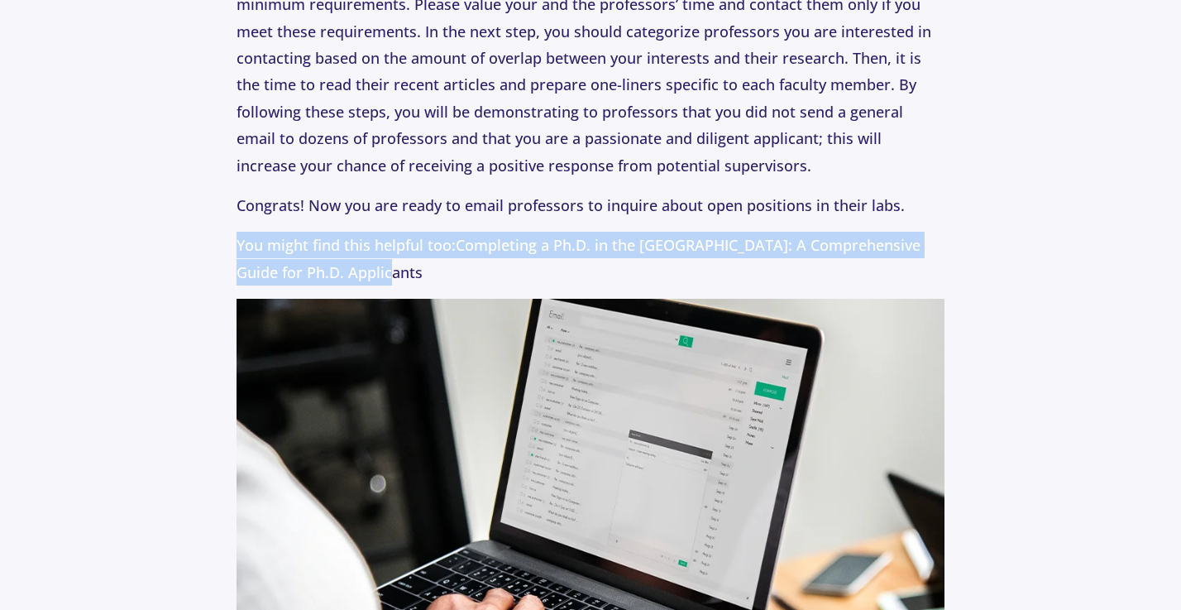
drag, startPoint x: 754, startPoint y: 256, endPoint x: 720, endPoint y: 208, distance: 58.3
click at [720, 208] on p "Congrats! Now you are ready to email professors to inquire about open positions…" at bounding box center [591, 205] width 709 height 26
drag, startPoint x: 667, startPoint y: 214, endPoint x: 711, endPoint y: 253, distance: 59.2
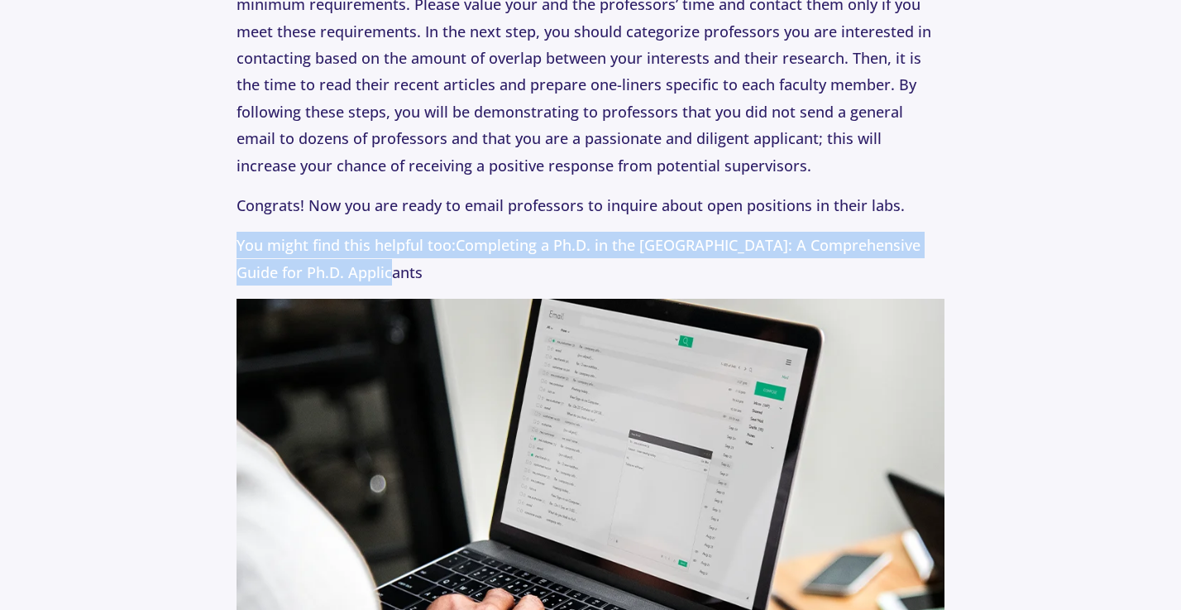
click at [711, 253] on p "You might find this helpful too: Completing a Ph.D. in the [GEOGRAPHIC_DATA]: A…" at bounding box center [591, 259] width 709 height 54
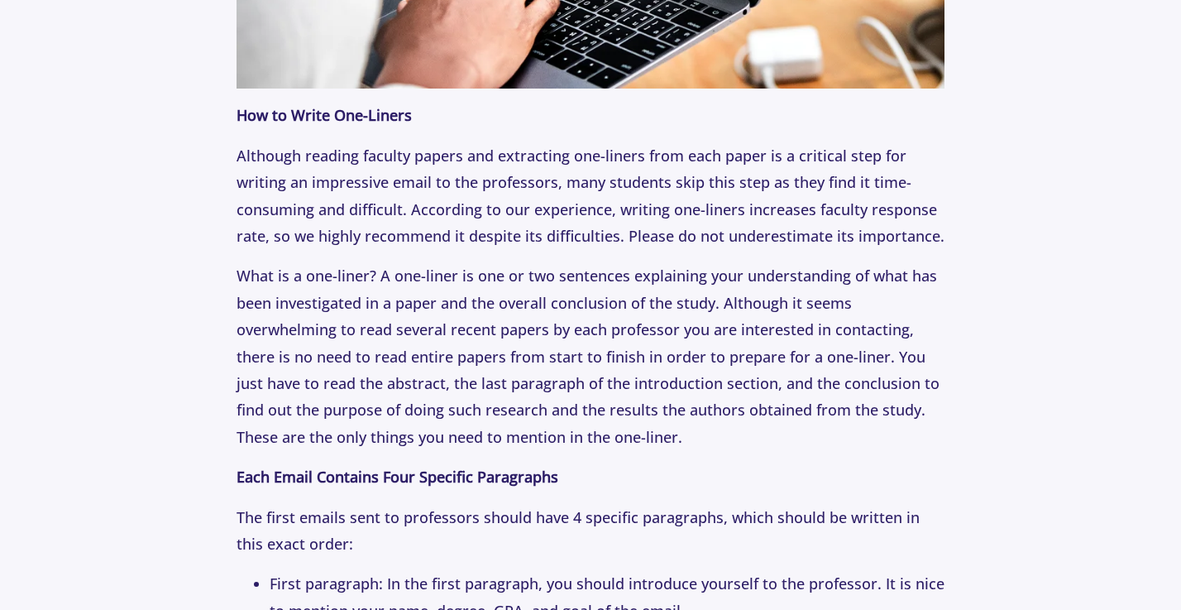
scroll to position [2007, 0]
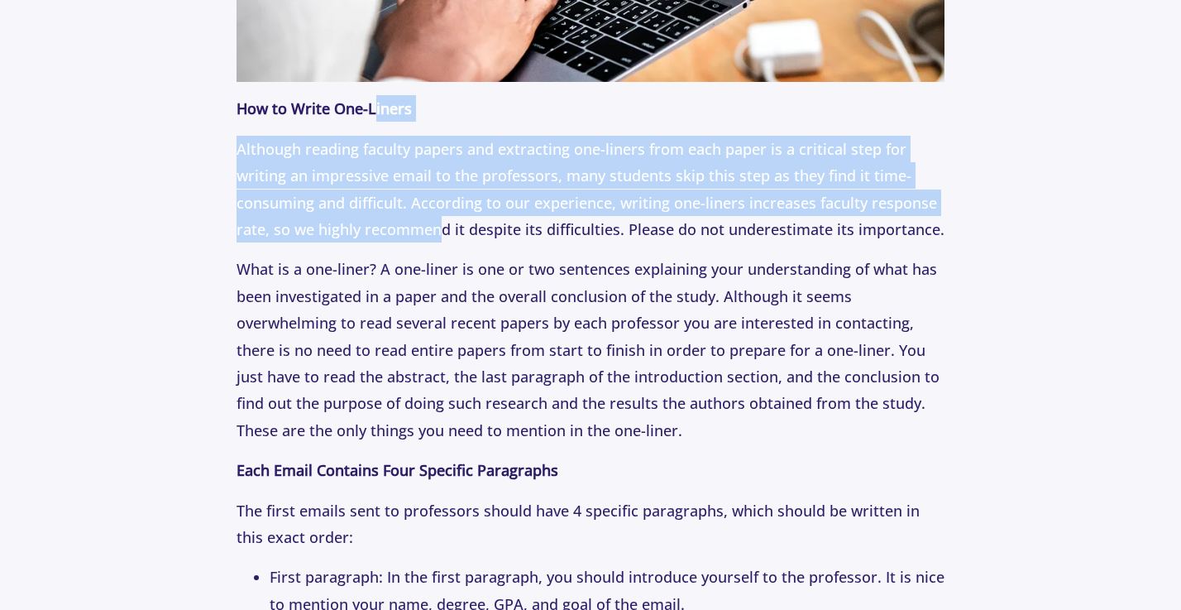
drag, startPoint x: 386, startPoint y: 98, endPoint x: 453, endPoint y: 209, distance: 129.5
click at [453, 209] on p "Although reading faculty papers and extracting one-liners from each paper is a …" at bounding box center [591, 190] width 709 height 108
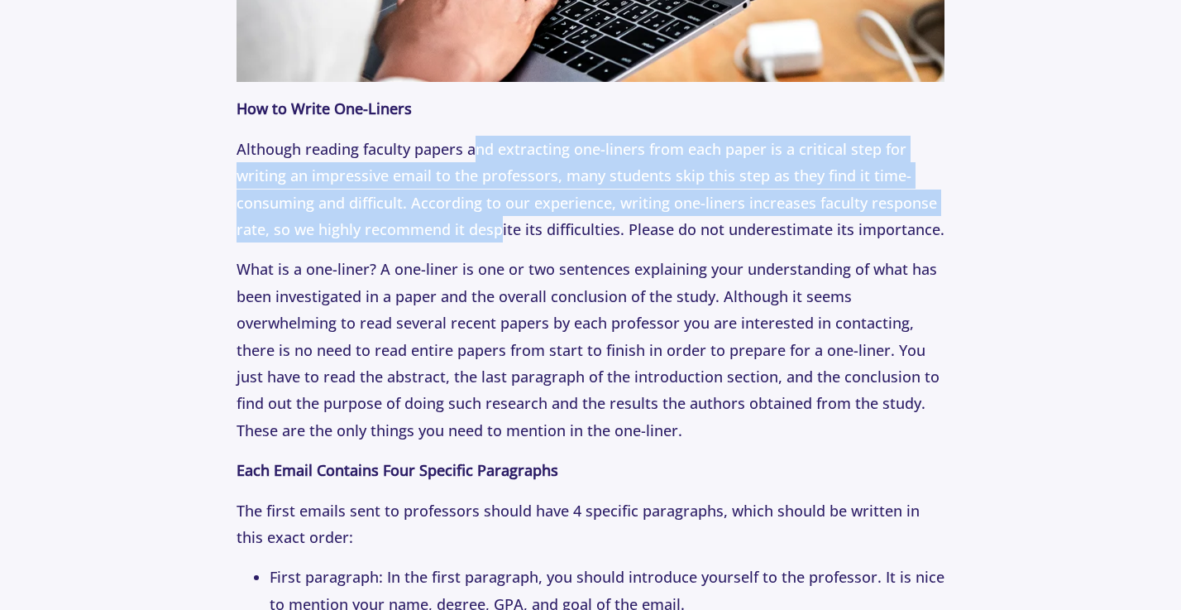
drag, startPoint x: 500, startPoint y: 223, endPoint x: 470, endPoint y: 146, distance: 82.5
click at [471, 146] on p "Although reading faculty papers and extracting one-liners from each paper is a …" at bounding box center [591, 190] width 709 height 108
click at [470, 146] on p "Although reading faculty papers and extracting one-liners from each paper is a …" at bounding box center [591, 190] width 709 height 108
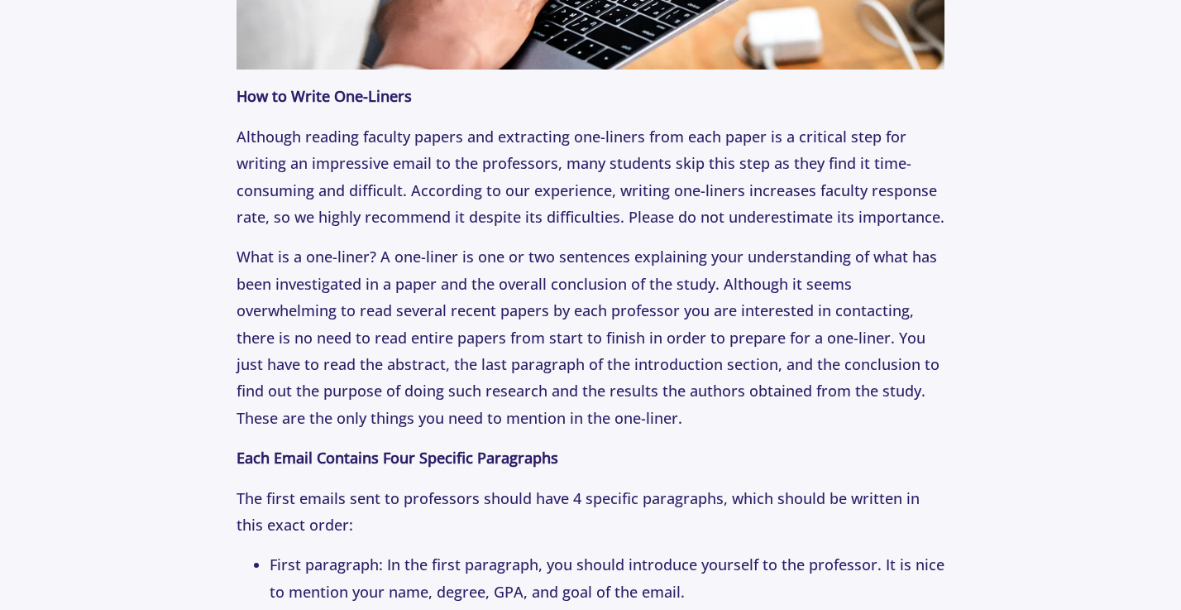
scroll to position [2021, 0]
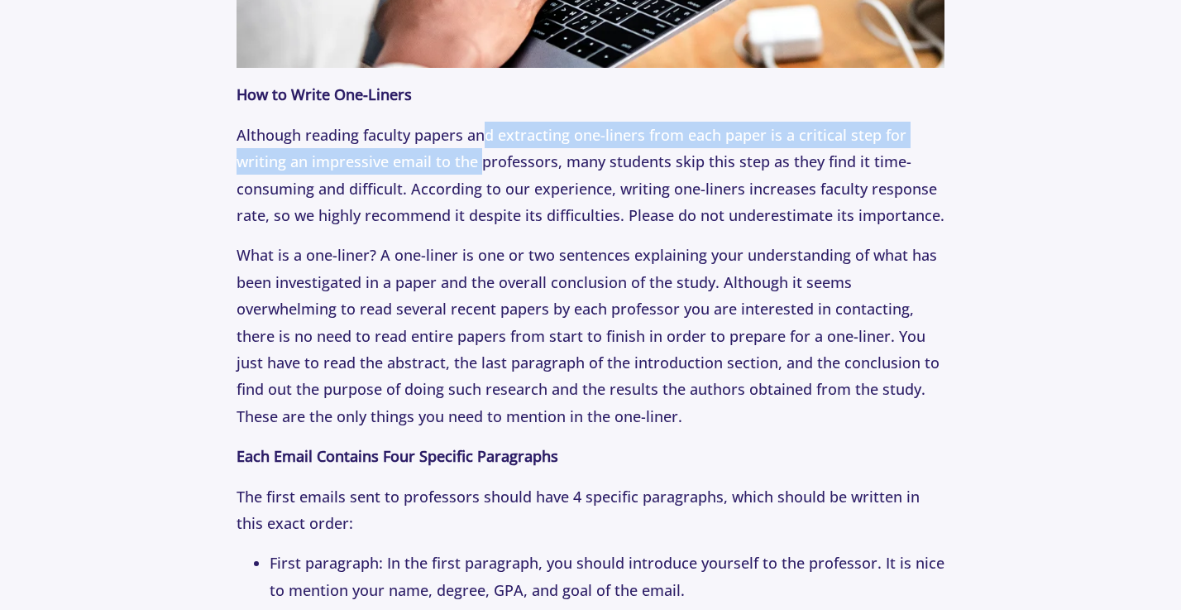
drag, startPoint x: 481, startPoint y: 124, endPoint x: 487, endPoint y: 163, distance: 39.4
click at [486, 161] on p "Although reading faculty papers and extracting one-liners from each paper is a …" at bounding box center [591, 176] width 709 height 108
click at [487, 163] on p "Although reading faculty papers and extracting one-liners from each paper is a …" at bounding box center [591, 176] width 709 height 108
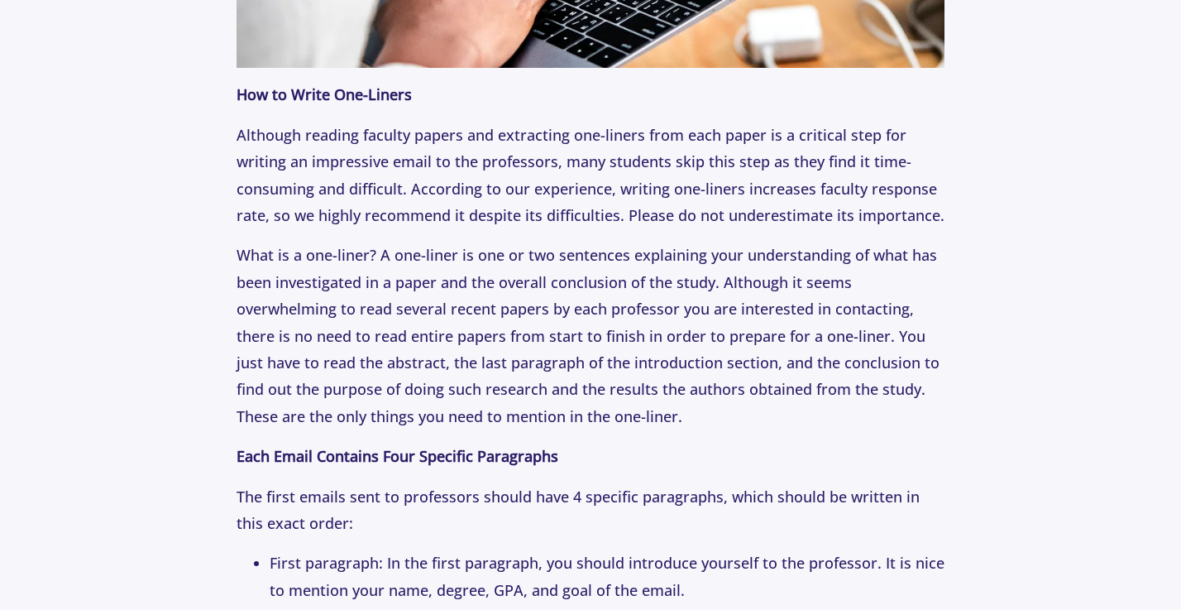
scroll to position [2043, 0]
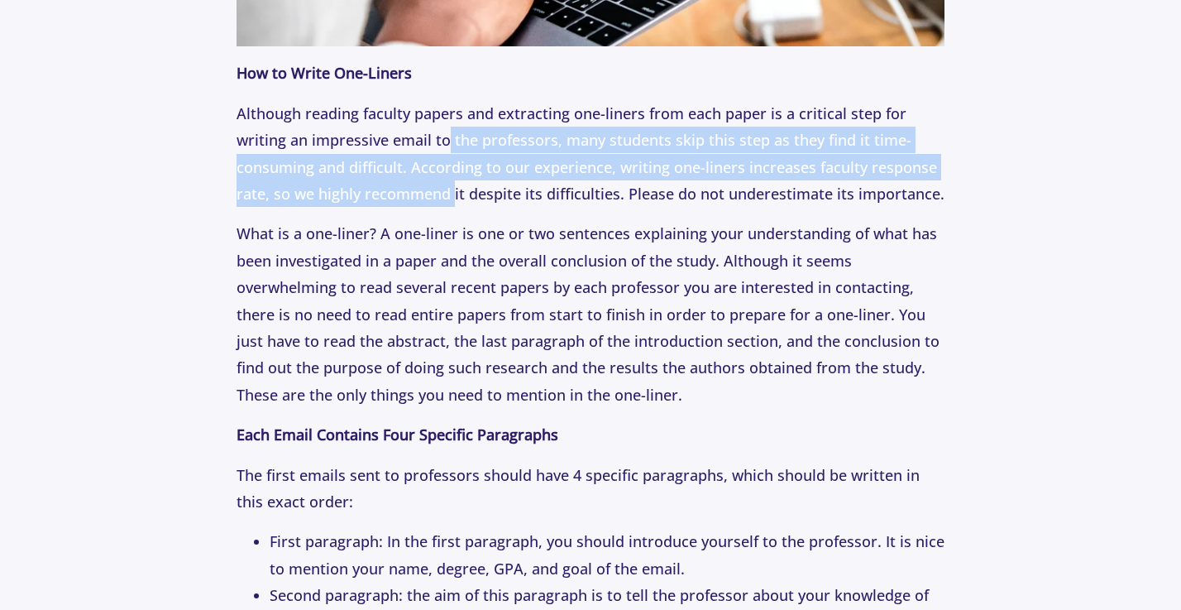
drag, startPoint x: 448, startPoint y: 122, endPoint x: 455, endPoint y: 179, distance: 58.3
click at [454, 179] on p "Although reading faculty papers and extracting one-liners from each paper is a …" at bounding box center [591, 154] width 709 height 108
click at [455, 179] on p "Although reading faculty papers and extracting one-liners from each paper is a …" at bounding box center [591, 154] width 709 height 108
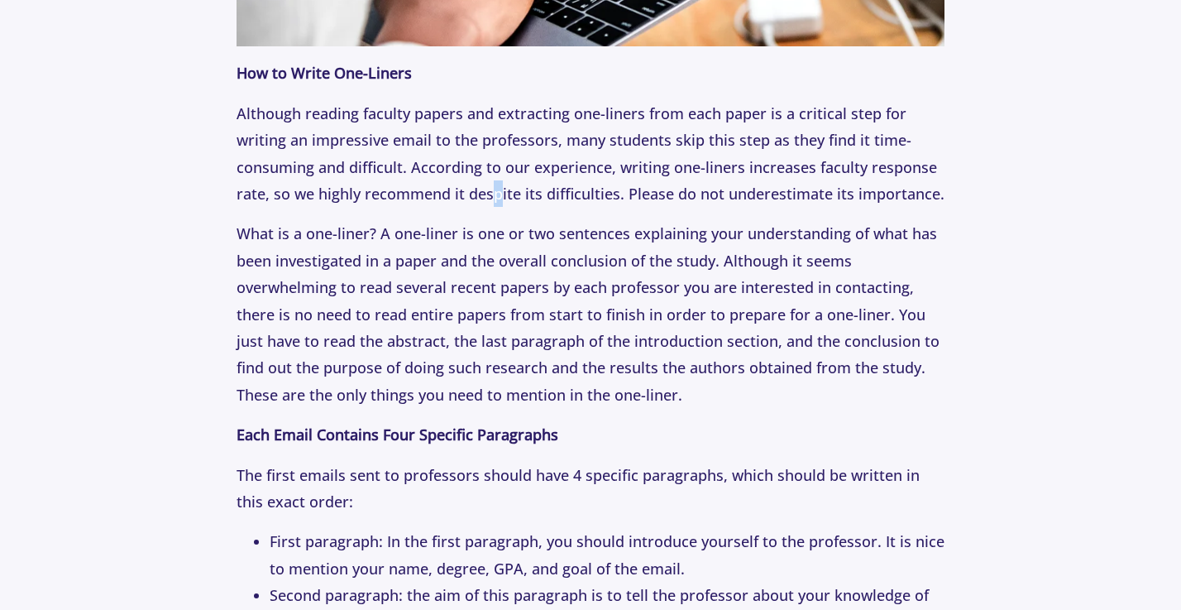
drag, startPoint x: 501, startPoint y: 190, endPoint x: 490, endPoint y: 161, distance: 31.2
click at [490, 170] on p "Although reading faculty papers and extracting one-liners from each paper is a …" at bounding box center [591, 154] width 709 height 108
click at [489, 152] on p "Although reading faculty papers and extracting one-liners from each paper is a …" at bounding box center [591, 154] width 709 height 108
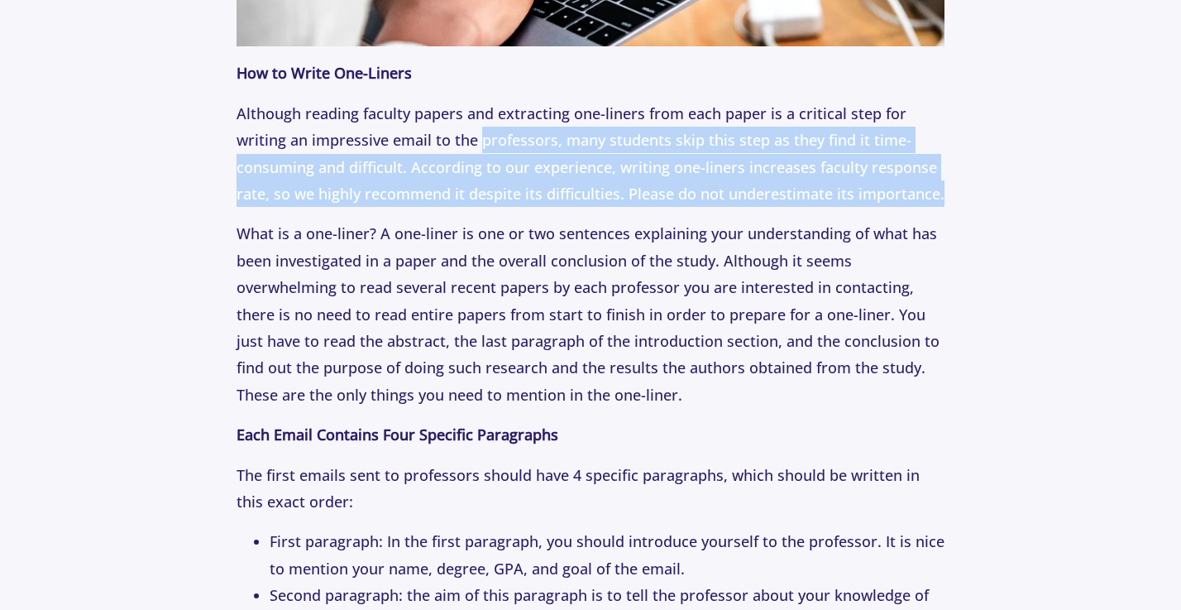
drag, startPoint x: 483, startPoint y: 124, endPoint x: 487, endPoint y: 194, distance: 70.4
click at [490, 194] on p "Although reading faculty papers and extracting one-liners from each paper is a …" at bounding box center [591, 154] width 709 height 108
click at [487, 194] on p "Although reading faculty papers and extracting one-liners from each paper is a …" at bounding box center [591, 154] width 709 height 108
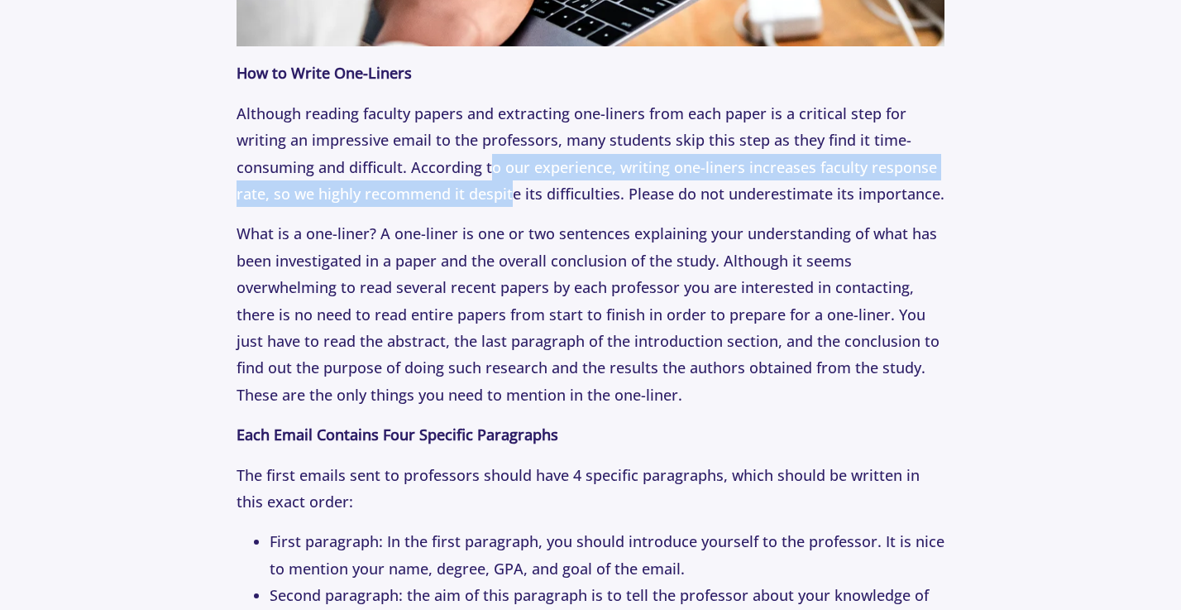
drag, startPoint x: 510, startPoint y: 191, endPoint x: 486, endPoint y: 139, distance: 57.0
click at [489, 141] on p "Although reading faculty papers and extracting one-liners from each paper is a …" at bounding box center [591, 154] width 709 height 108
click at [486, 139] on p "Although reading faculty papers and extracting one-liners from each paper is a …" at bounding box center [591, 154] width 709 height 108
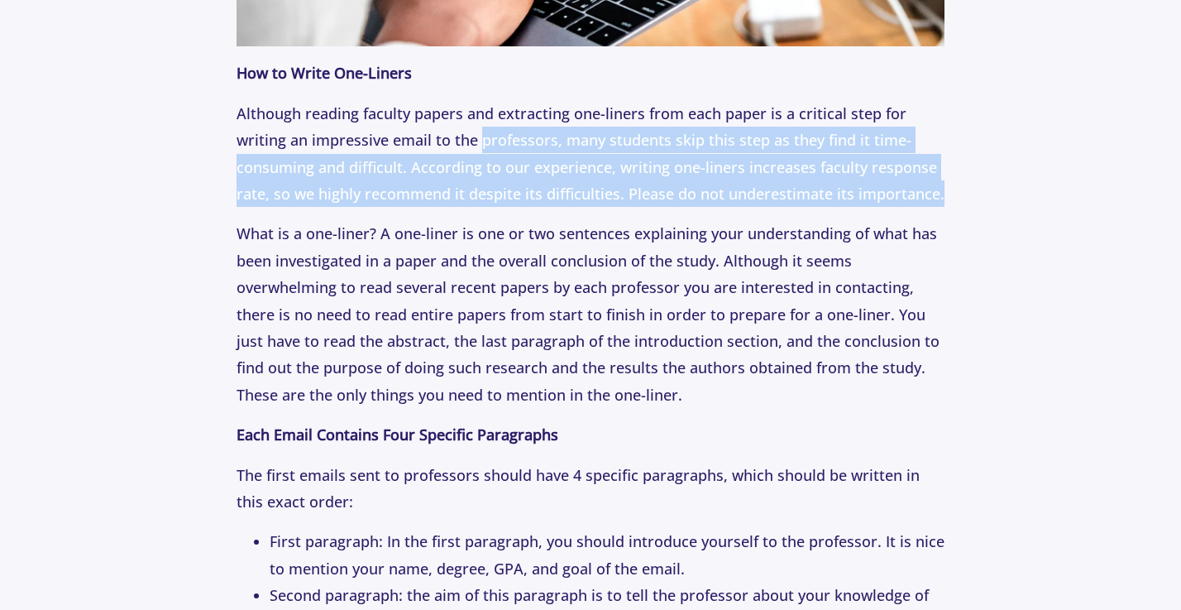
drag, startPoint x: 484, startPoint y: 138, endPoint x: 500, endPoint y: 194, distance: 58.6
click at [500, 194] on p "Although reading faculty papers and extracting one-liners from each paper is a …" at bounding box center [591, 154] width 709 height 108
click at [499, 195] on p "Although reading faculty papers and extracting one-liners from each paper is a …" at bounding box center [591, 154] width 709 height 108
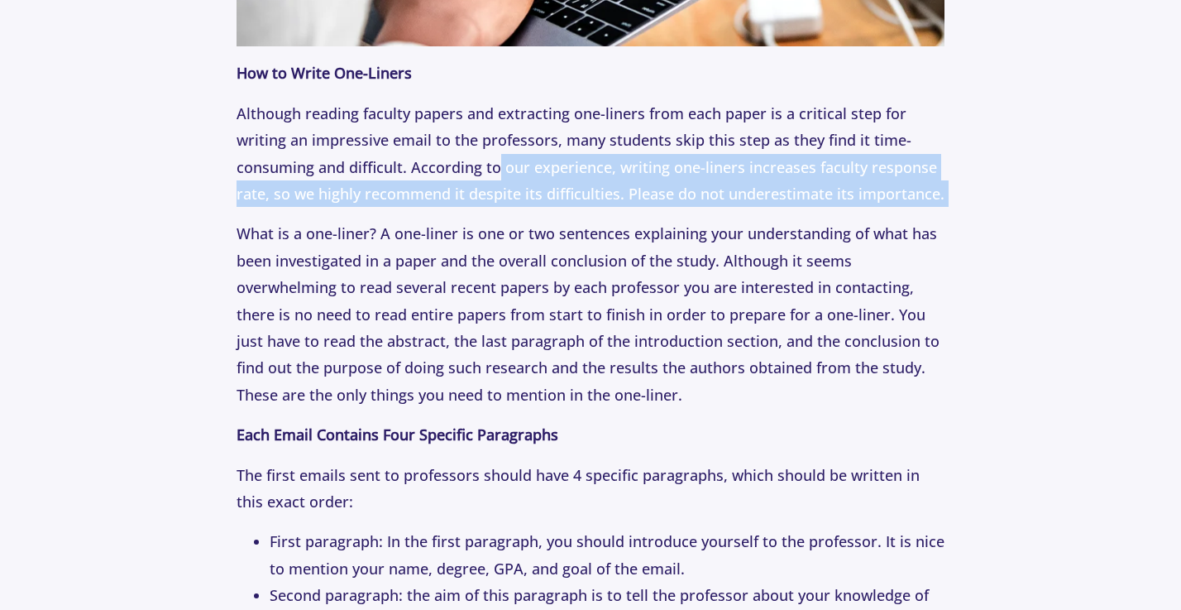
drag, startPoint x: 533, startPoint y: 204, endPoint x: 491, endPoint y: 142, distance: 75.0
click at [491, 142] on p "Although reading faculty papers and extracting one-liners from each paper is a …" at bounding box center [591, 154] width 709 height 108
drag, startPoint x: 491, startPoint y: 142, endPoint x: 510, endPoint y: 197, distance: 57.5
click at [513, 196] on p "Although reading faculty papers and extracting one-liners from each paper is a …" at bounding box center [591, 154] width 709 height 108
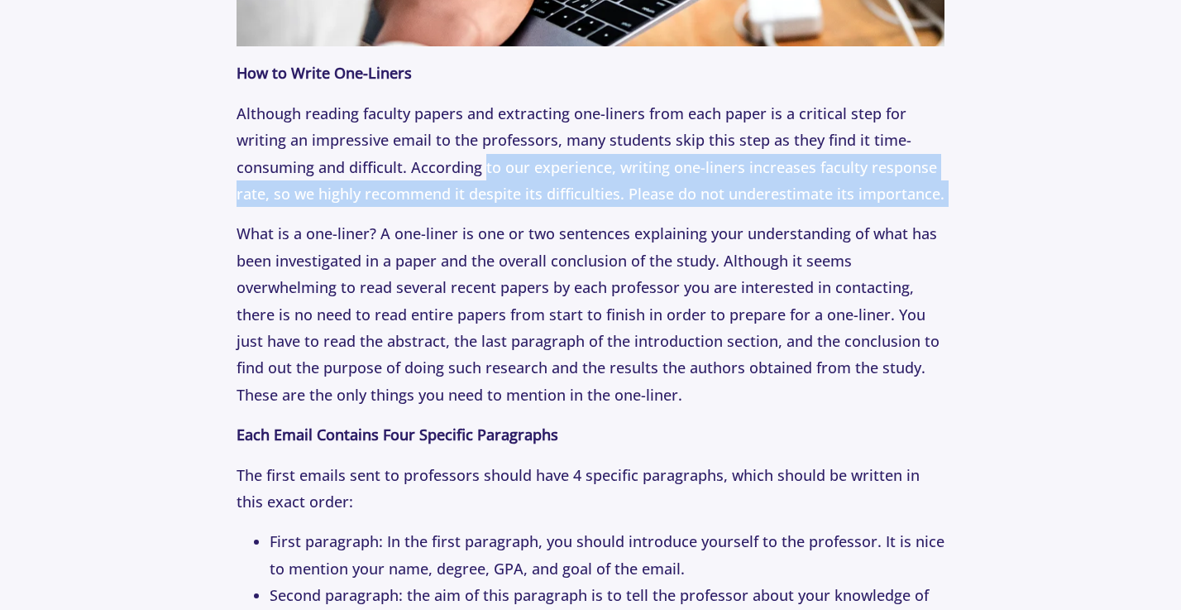
drag, startPoint x: 546, startPoint y: 202, endPoint x: 505, endPoint y: 142, distance: 72.0
click at [505, 142] on p "Although reading faculty papers and extracting one-liners from each paper is a …" at bounding box center [591, 154] width 709 height 108
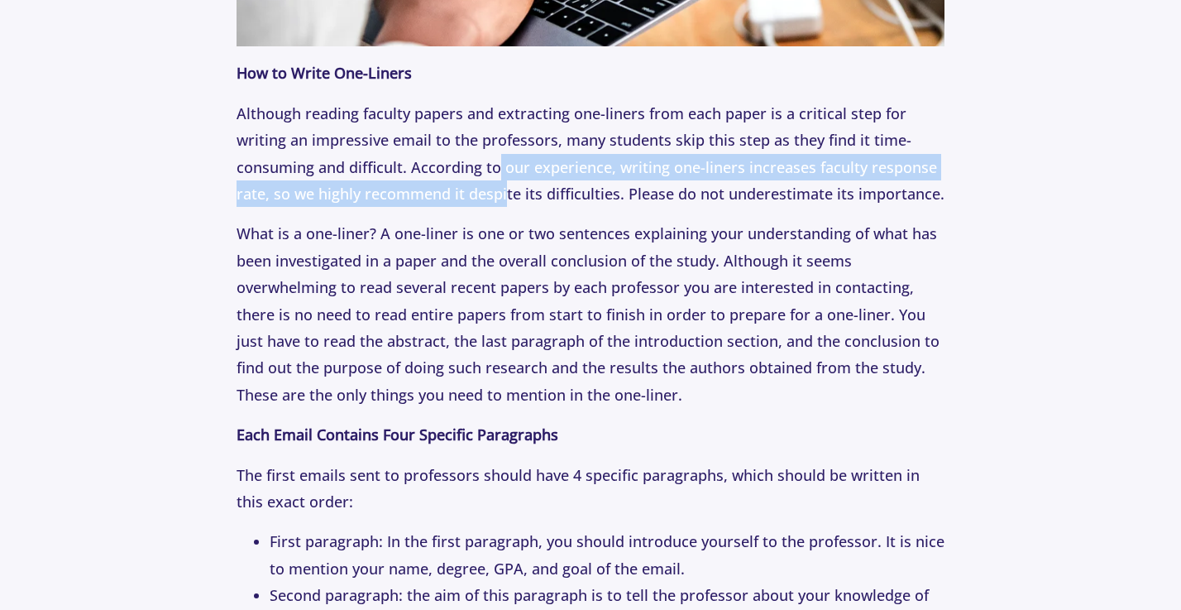
drag, startPoint x: 497, startPoint y: 142, endPoint x: 511, endPoint y: 192, distance: 51.6
click at [511, 192] on p "Although reading faculty papers and extracting one-liners from each paper is a …" at bounding box center [591, 154] width 709 height 108
click at [512, 193] on p "Although reading faculty papers and extracting one-liners from each paper is a …" at bounding box center [591, 154] width 709 height 108
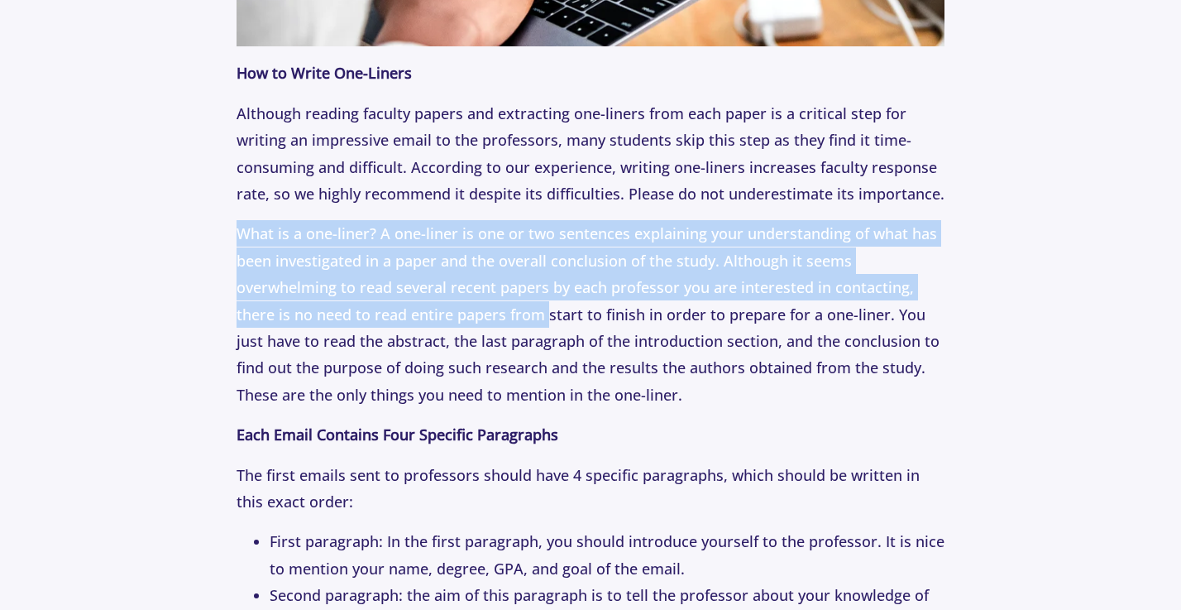
drag, startPoint x: 529, startPoint y: 208, endPoint x: 552, endPoint y: 303, distance: 97.9
click at [552, 303] on p "What is a one-liner? A one-liner is one or two sentences explaining your unders…" at bounding box center [591, 314] width 709 height 188
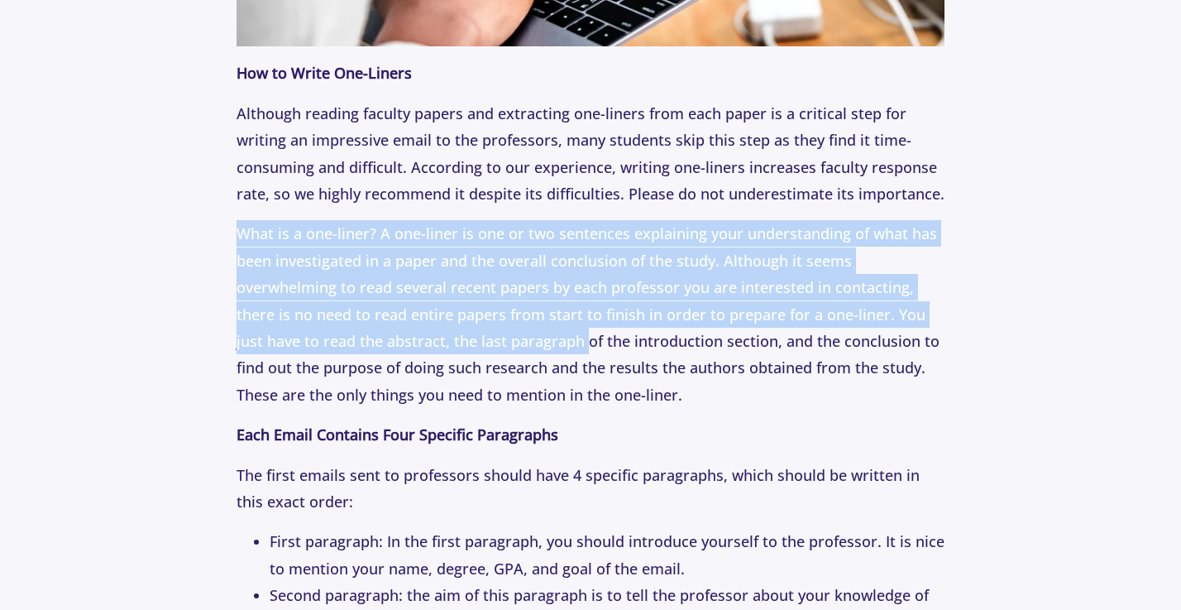
drag, startPoint x: 586, startPoint y: 332, endPoint x: 489, endPoint y: 200, distance: 163.3
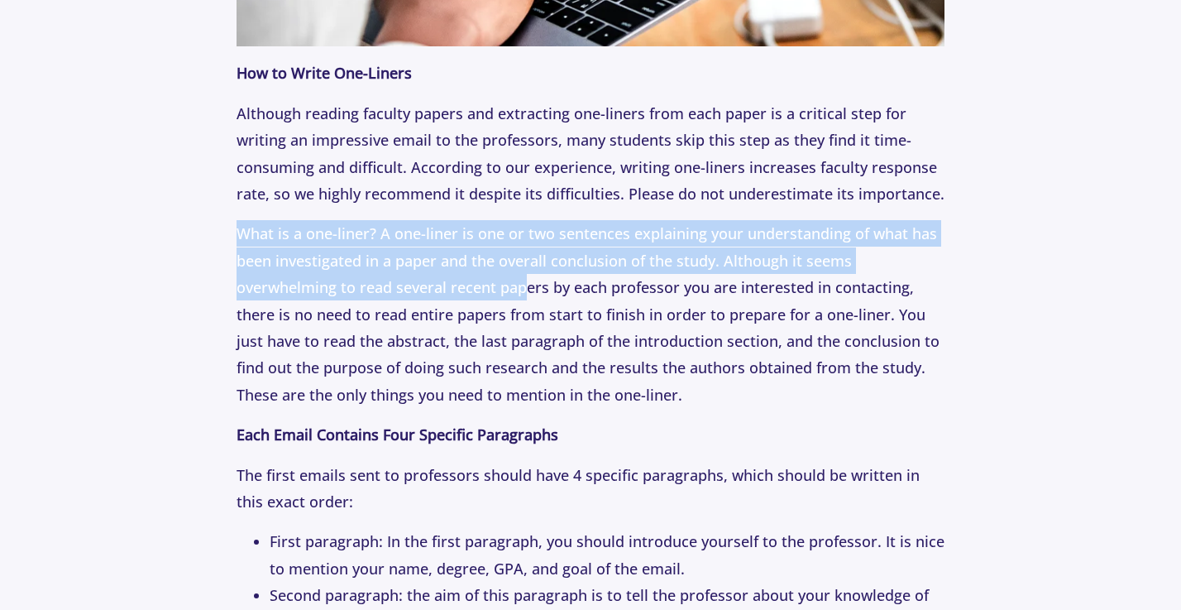
drag, startPoint x: 482, startPoint y: 200, endPoint x: 528, endPoint y: 285, distance: 95.8
click at [529, 285] on p "What is a one-liner? A one-liner is one or two sentences explaining your unders…" at bounding box center [591, 314] width 709 height 188
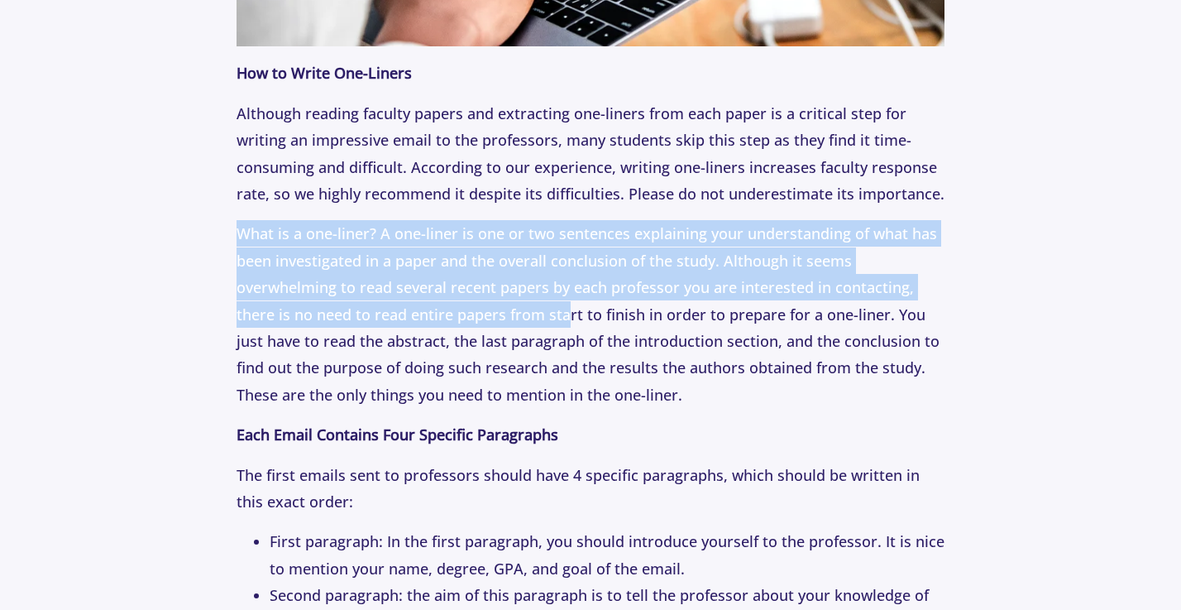
drag, startPoint x: 568, startPoint y: 306, endPoint x: 501, endPoint y: 194, distance: 130.9
click at [501, 194] on p "Although reading faculty papers and extracting one-liners from each paper is a …" at bounding box center [591, 154] width 709 height 108
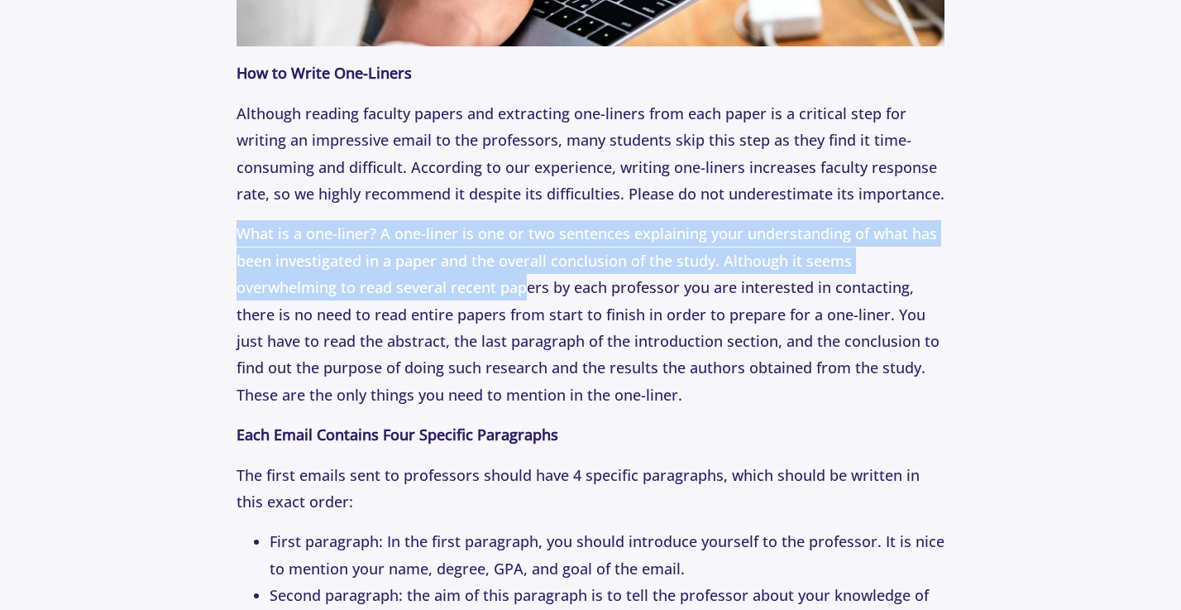
drag, startPoint x: 482, startPoint y: 204, endPoint x: 528, endPoint y: 283, distance: 90.8
click at [528, 283] on p "What is a one-liner? A one-liner is one or two sentences explaining your unders…" at bounding box center [591, 314] width 709 height 188
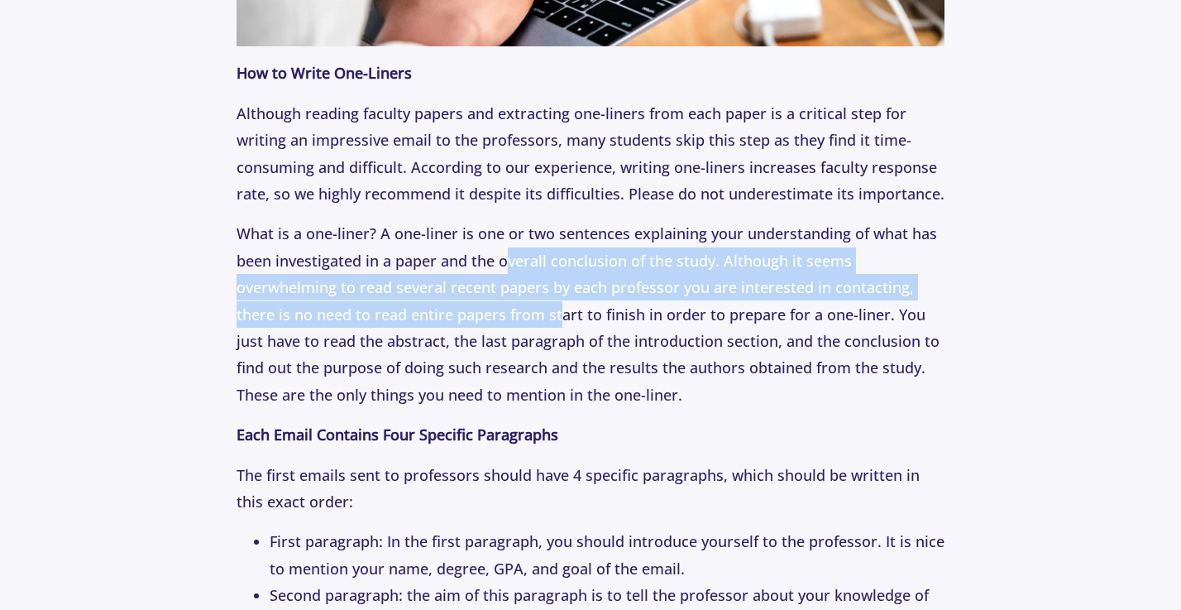
drag, startPoint x: 557, startPoint y: 304, endPoint x: 496, endPoint y: 247, distance: 83.7
click at [499, 248] on p "What is a one-liner? A one-liner is one or two sentences explaining your unders…" at bounding box center [591, 314] width 709 height 188
click at [496, 247] on p "What is a one-liner? A one-liner is one or two sentences explaining your unders…" at bounding box center [591, 314] width 709 height 188
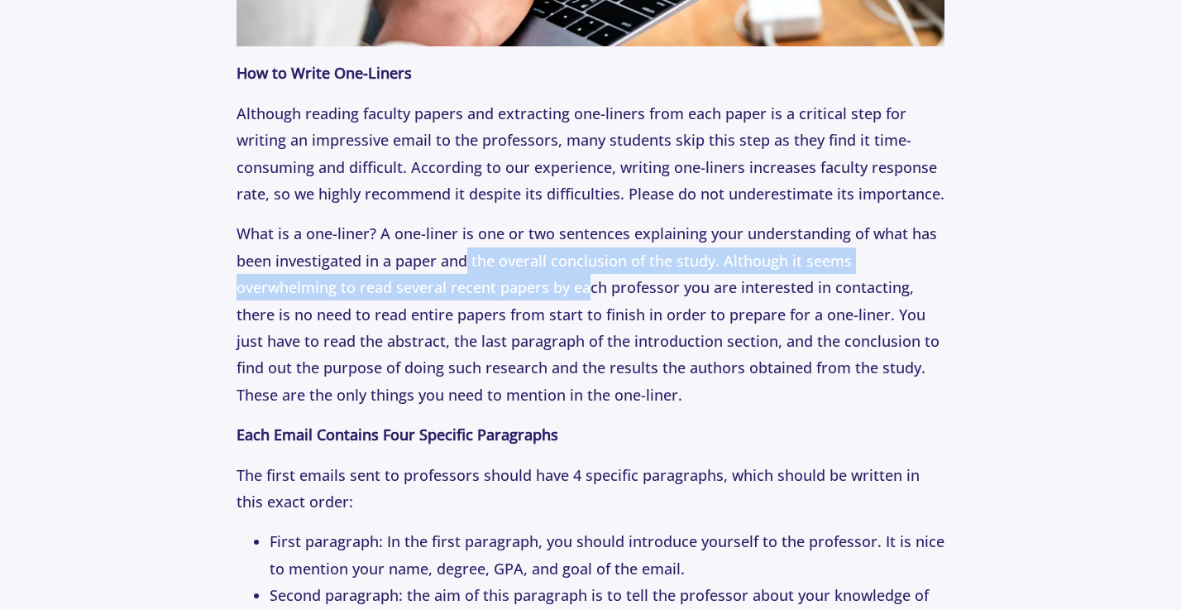
drag
click at [587, 278] on p "What is a one-liner? A one-liner is one or two sentences explaining your unders…" at bounding box center [591, 314] width 709 height 188
click at [585, 278] on p "What is a one-liner? A one-liner is one or two sentences explaining your unders…" at bounding box center [591, 314] width 709 height 188
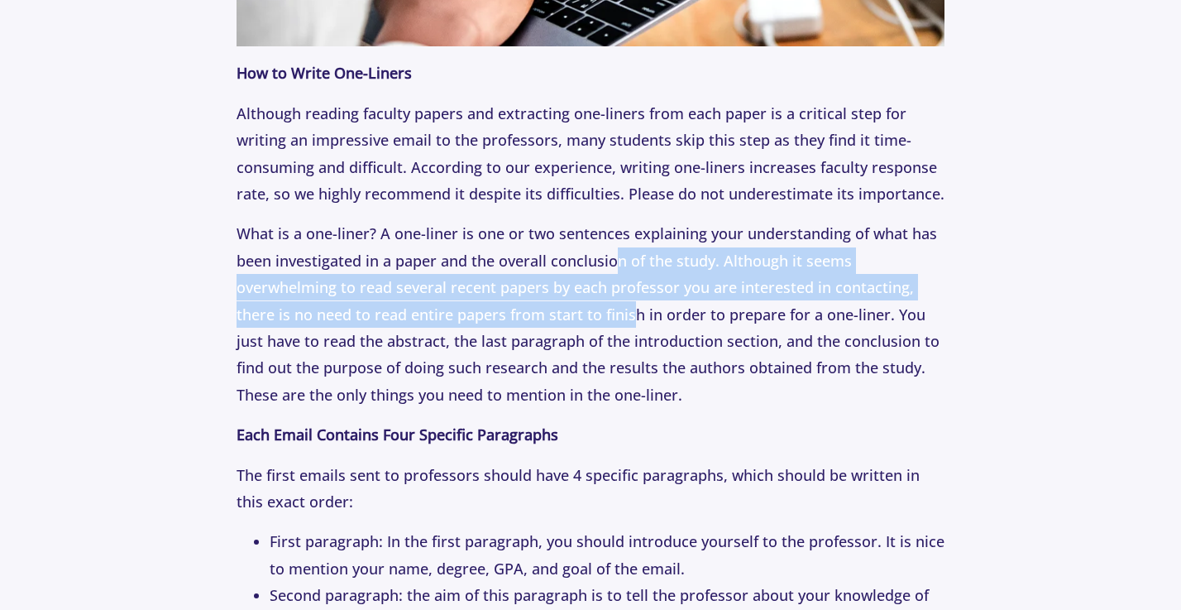
click at [619, 255] on p "What is a one-liner? A one-liner is one or two sentences explaining your unders…" at bounding box center [591, 314] width 709 height 188
click at [616, 254] on p "What is a one-liner? A one-liner is one or two sentences explaining your unders…" at bounding box center [591, 314] width 709 height 188
click at [591, 293] on p "What is a one-liner? A one-liner is one or two sentences explaining your unders…" at bounding box center [591, 314] width 709 height 188
click at [590, 293] on p "What is a one-liner? A one-liner is one or two sentences explaining your unders…" at bounding box center [591, 314] width 709 height 188
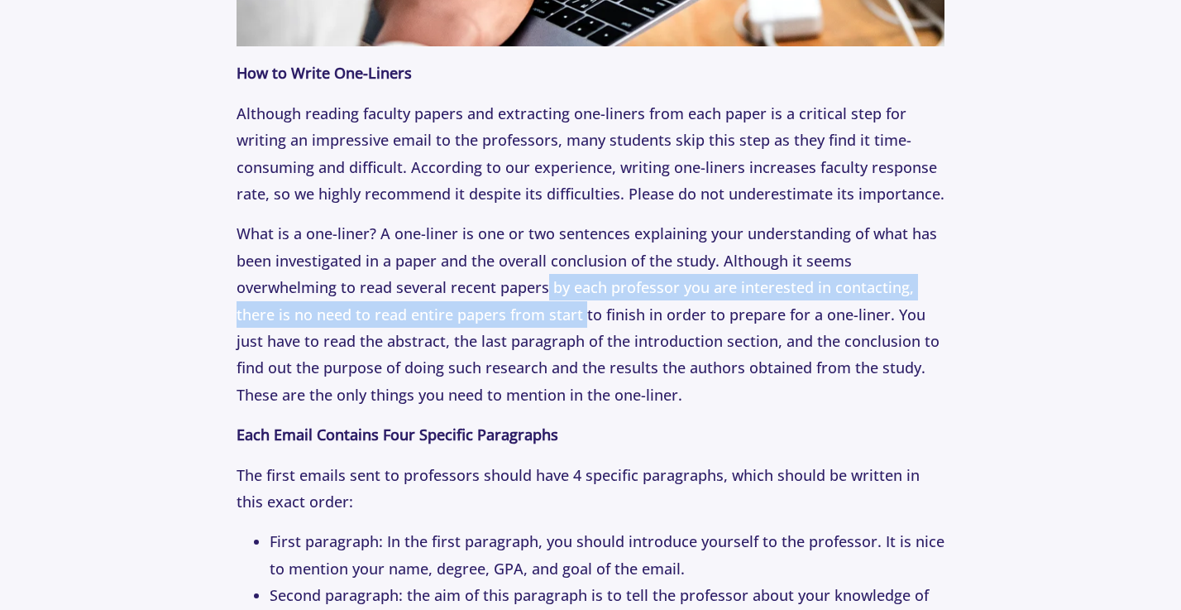
click at [585, 309] on p "What is a one-liner? A one-liner is one or two sentences explaining your unders…" at bounding box center [591, 314] width 709 height 188
click at [583, 309] on p "What is a one-liner? A one-liner is one or two sentences explaining your unders…" at bounding box center [591, 314] width 709 height 188
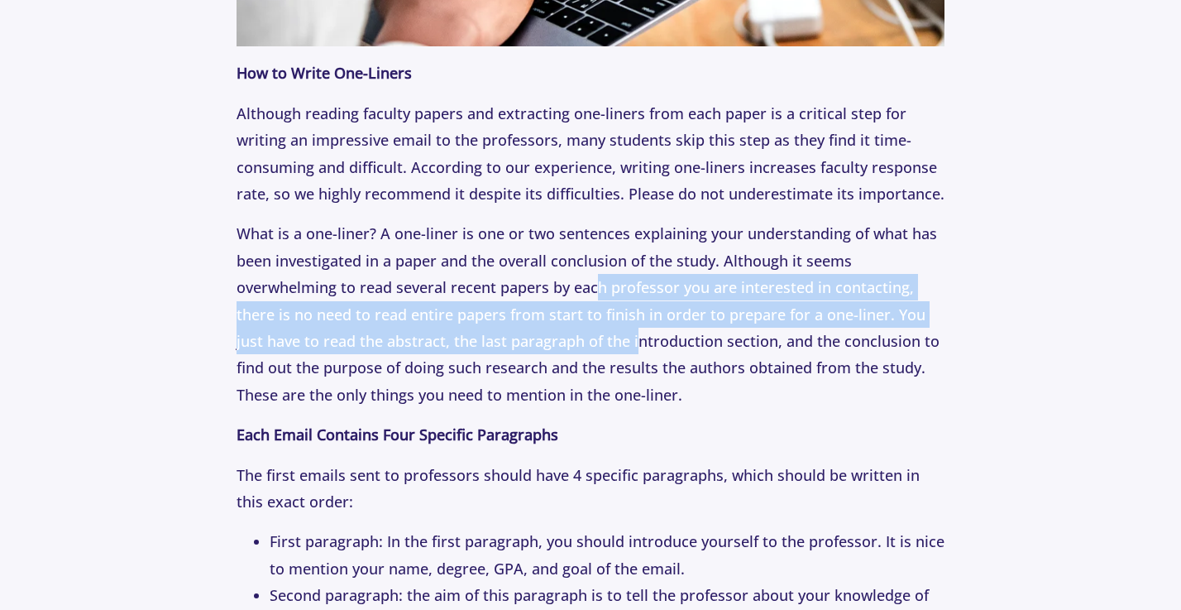
click at [596, 267] on p "What is a one-liner? A one-liner is one or two sentences explaining your unders…" at bounding box center [591, 314] width 709 height 188
click at [594, 266] on p "What is a one-liner? A one-liner is one or two sentences explaining your unders…" at bounding box center [591, 314] width 709 height 188
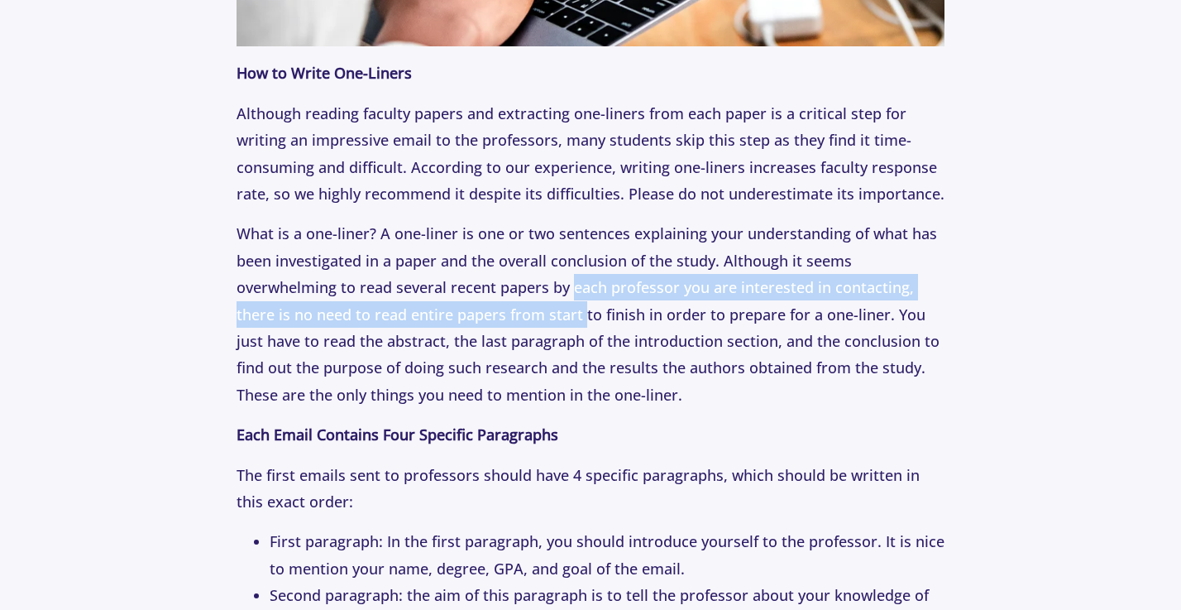
click at [578, 299] on p "What is a one-liner? A one-liner is one or two sentences explaining your unders…" at bounding box center [591, 314] width 709 height 188
click at [575, 299] on p "What is a one-liner? A one-liner is one or two sentences explaining your unders…" at bounding box center [591, 314] width 709 height 188
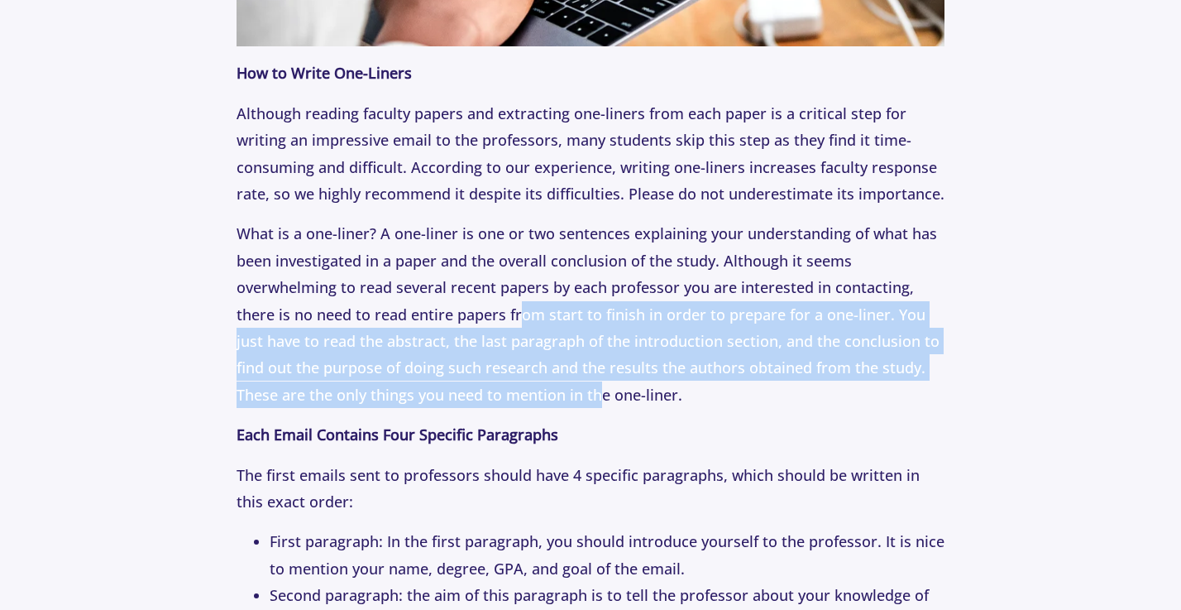
click at [605, 369] on p "What is a one-liner? A one-liner is one or two sentences explaining your unders…" at bounding box center [591, 314] width 709 height 188
click at [607, 371] on p "What is a one-liner? A one-liner is one or two sentences explaining your unders…" at bounding box center [591, 314] width 709 height 188
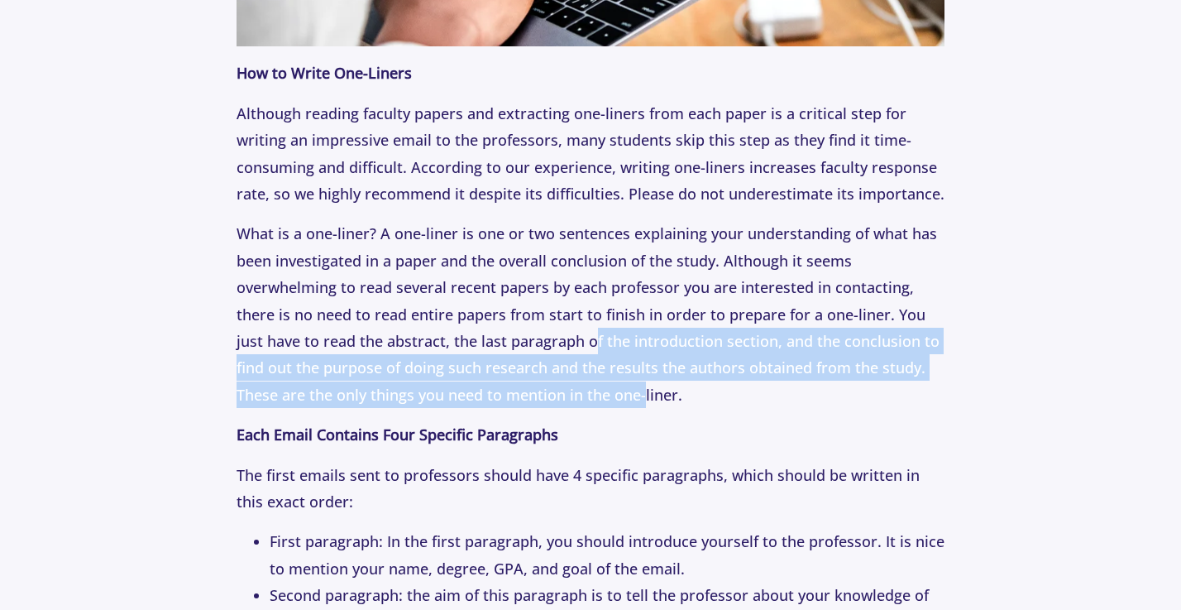
click at [591, 329] on p "What is a one-liner? A one-liner is one or two sentences explaining your unders…" at bounding box center [591, 314] width 709 height 188
click at [588, 326] on p "What is a one-liner? A one-liner is one or two sentences explaining your unders…" at bounding box center [591, 314] width 709 height 188
click at [689, 373] on p "What is a one-liner? A one-liner is one or two sentences explaining your unders…" at bounding box center [591, 314] width 709 height 188
click at [691, 373] on p "What is a one-liner? A one-liner is one or two sentences explaining your unders…" at bounding box center [591, 314] width 709 height 188
click at [622, 302] on p "What is a one-liner? A one-liner is one or two sentences explaining your unders…" at bounding box center [591, 314] width 709 height 188
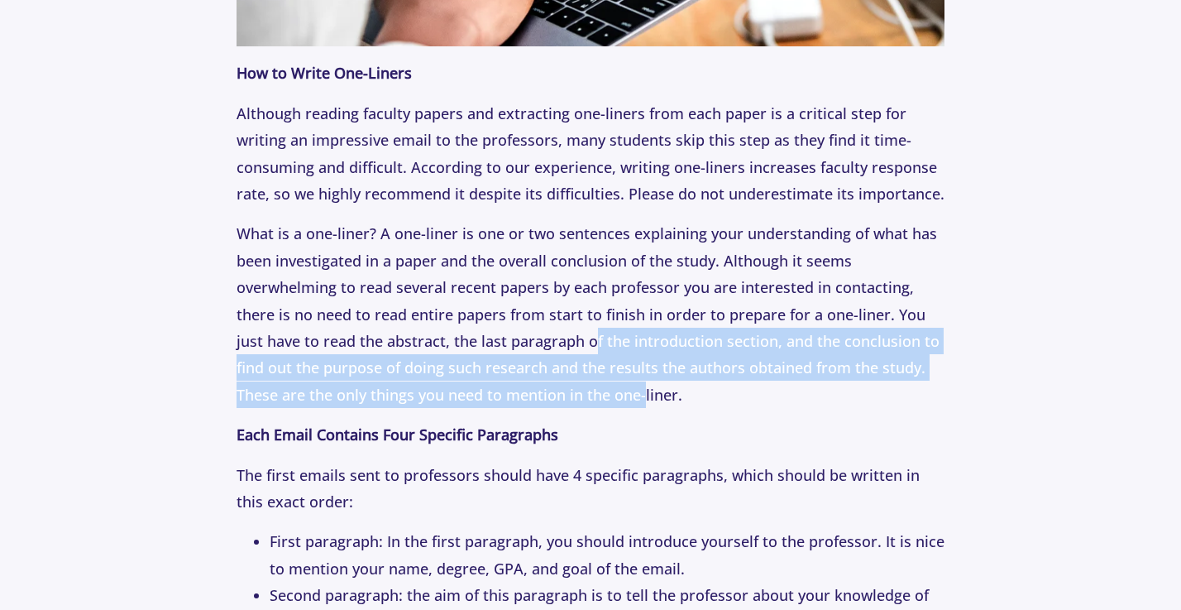
click at [620, 299] on p "What is a one-liner? A one-liner is one or two sentences explaining your unders…" at bounding box center [591, 314] width 709 height 188
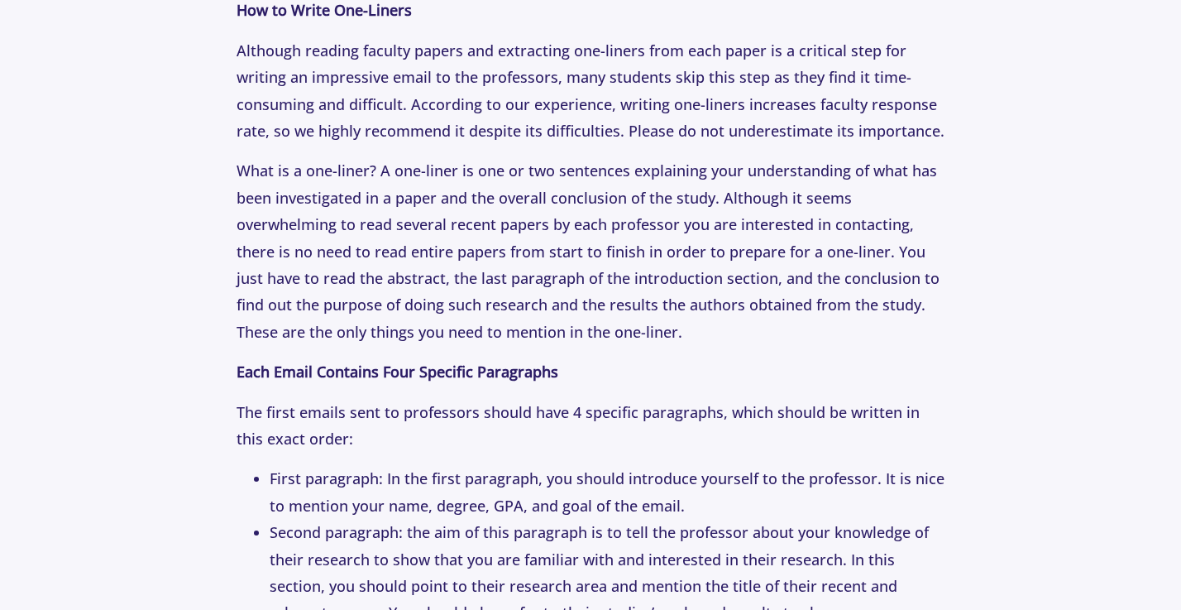
scroll to position [2112, 0]
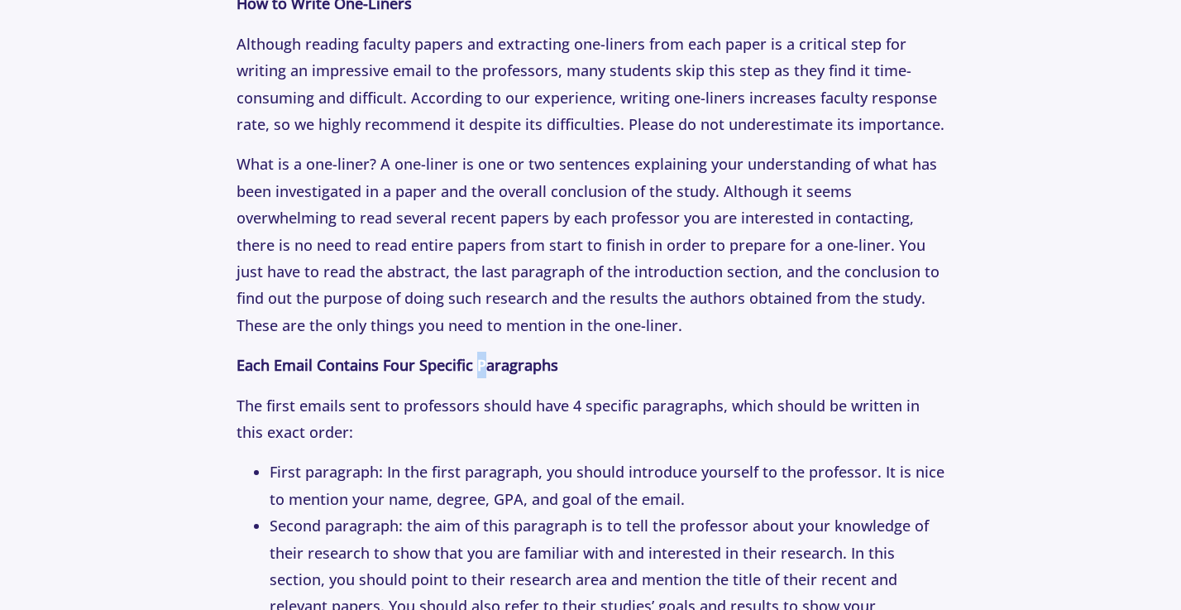
click at [514, 361] on strong "Each Email Contains Four Specific Paragraphs" at bounding box center [398, 365] width 322 height 20
click at [516, 364] on p "Each Email Contains Four Specific Paragraphs" at bounding box center [591, 365] width 709 height 26
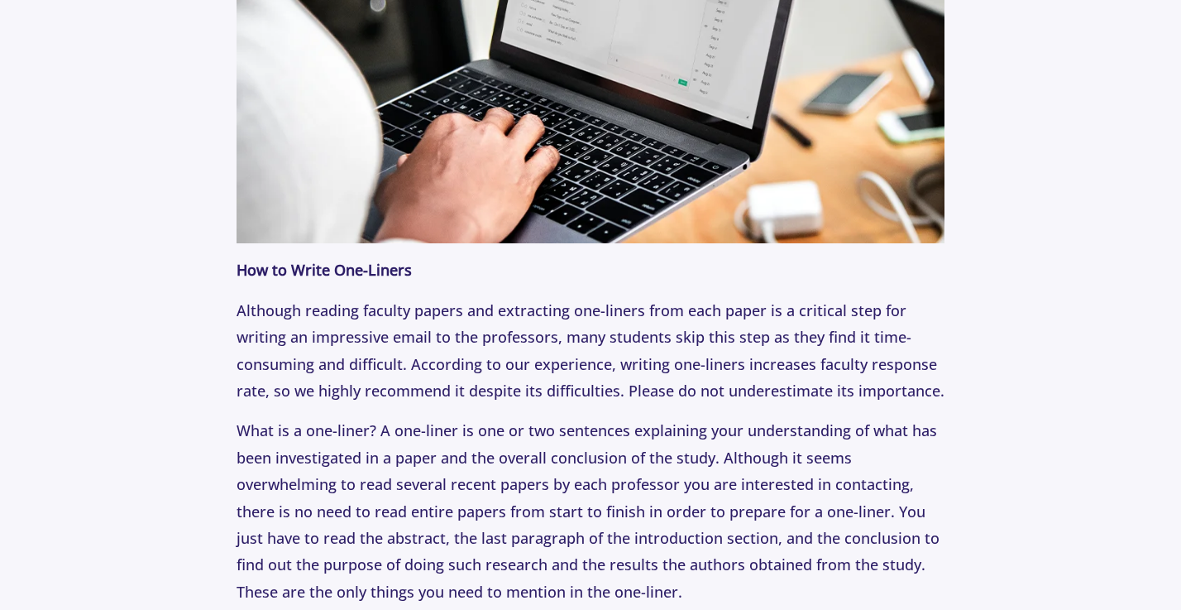
scroll to position [1833, 0]
